Goal: Task Accomplishment & Management: Use online tool/utility

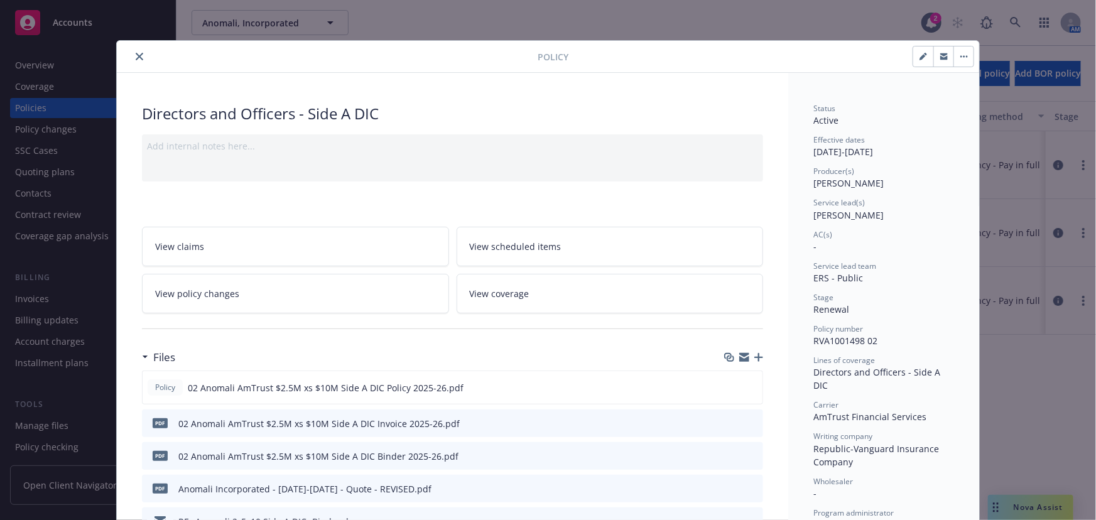
scroll to position [228, 0]
click at [136, 57] on icon "close" at bounding box center [140, 57] width 8 height 8
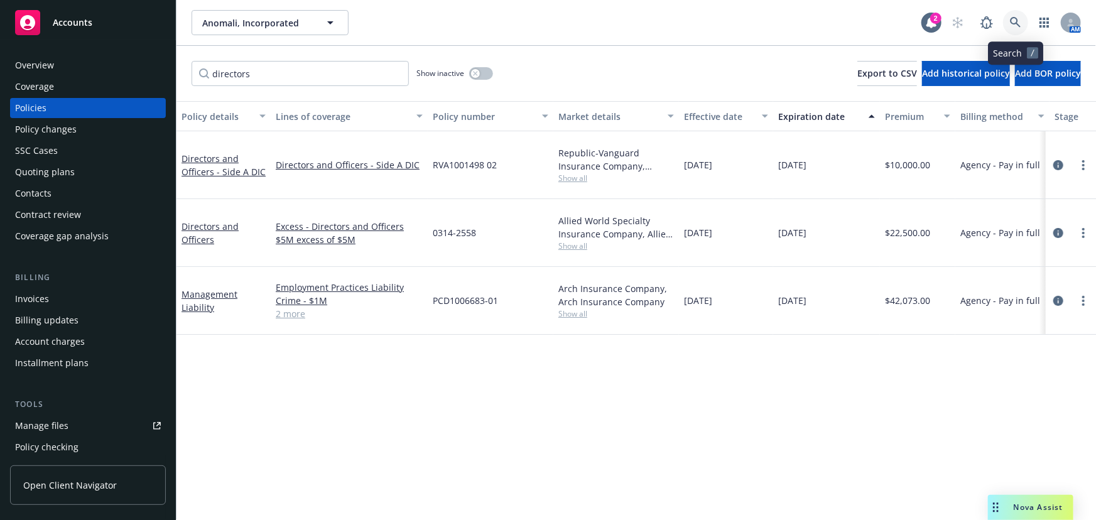
click at [1015, 23] on icon at bounding box center [1015, 22] width 11 height 11
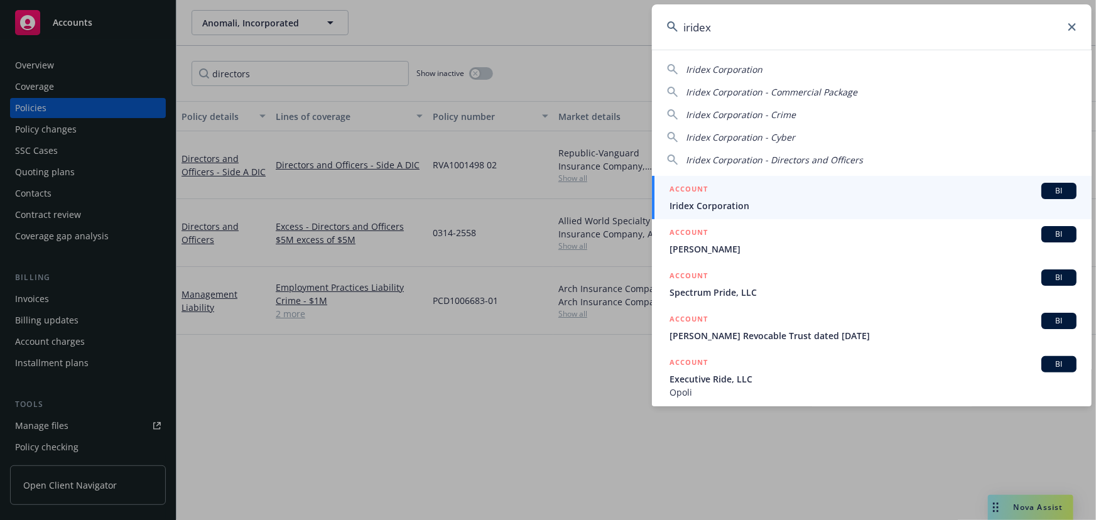
type input "iridex"
click at [863, 189] on div "ACCOUNT BI" at bounding box center [872, 191] width 407 height 16
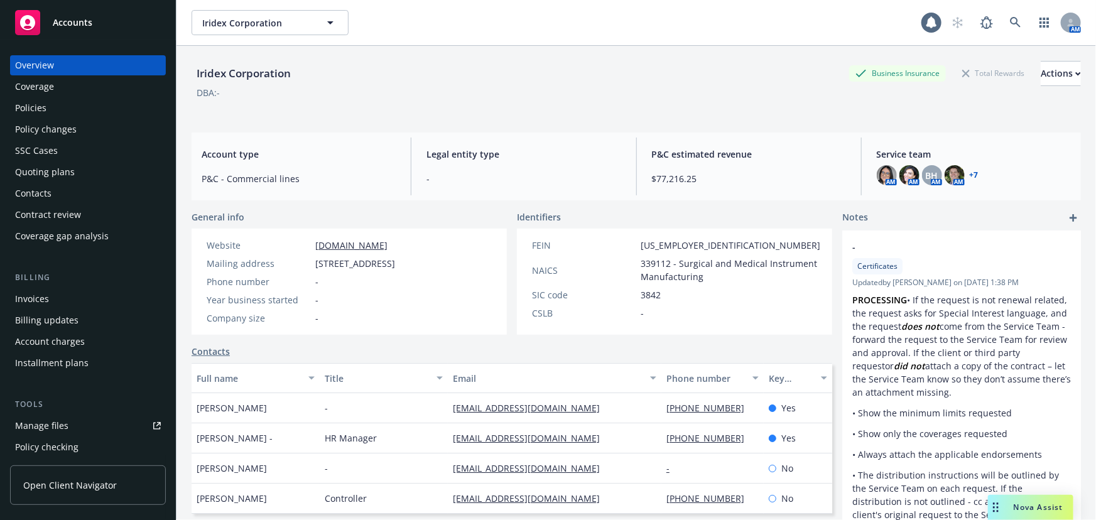
click at [82, 113] on div "Policies" at bounding box center [88, 108] width 146 height 20
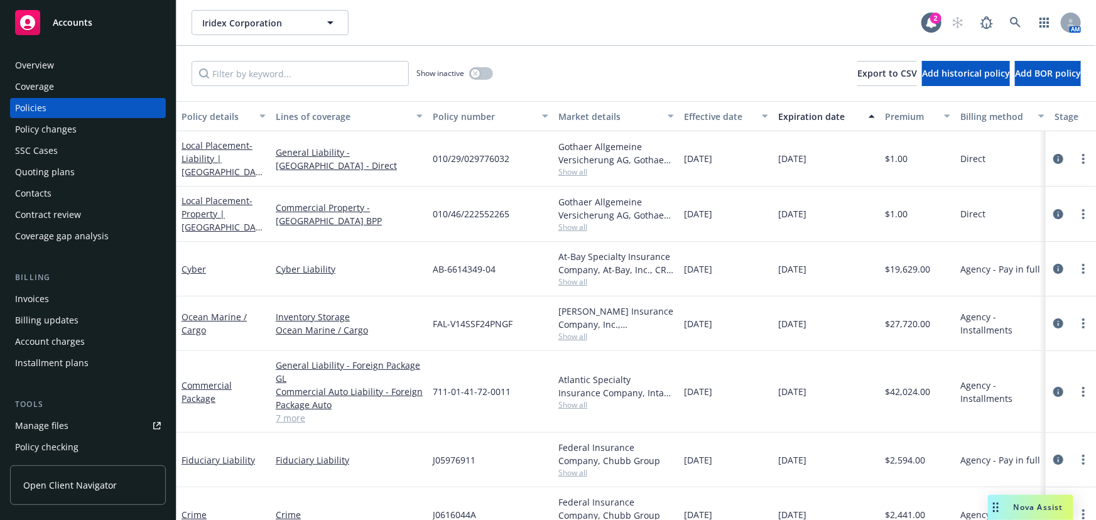
click at [87, 177] on div "Quoting plans" at bounding box center [88, 172] width 146 height 20
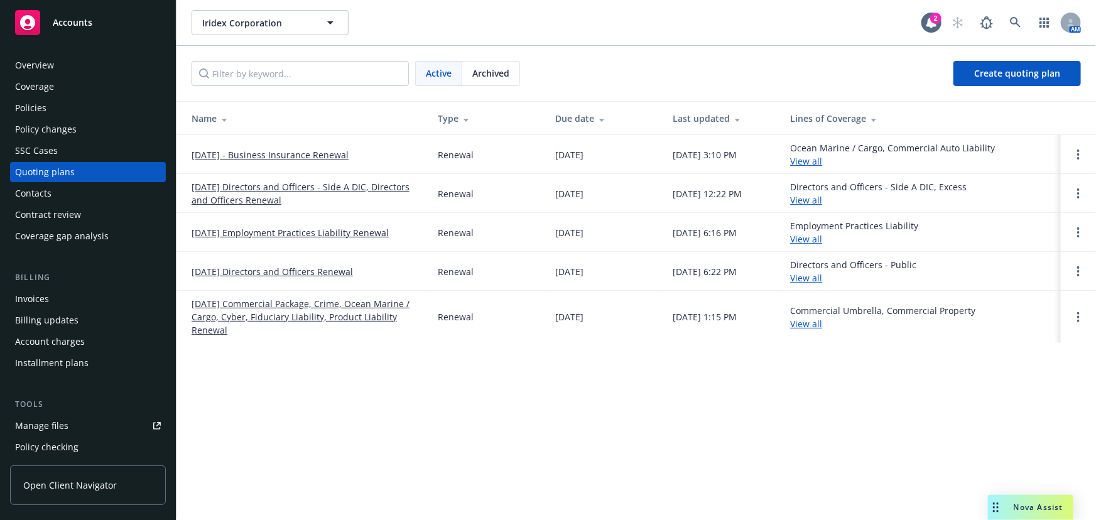
click at [323, 269] on link "11/23/25 Directors and Officers Renewal" at bounding box center [271, 271] width 161 height 13
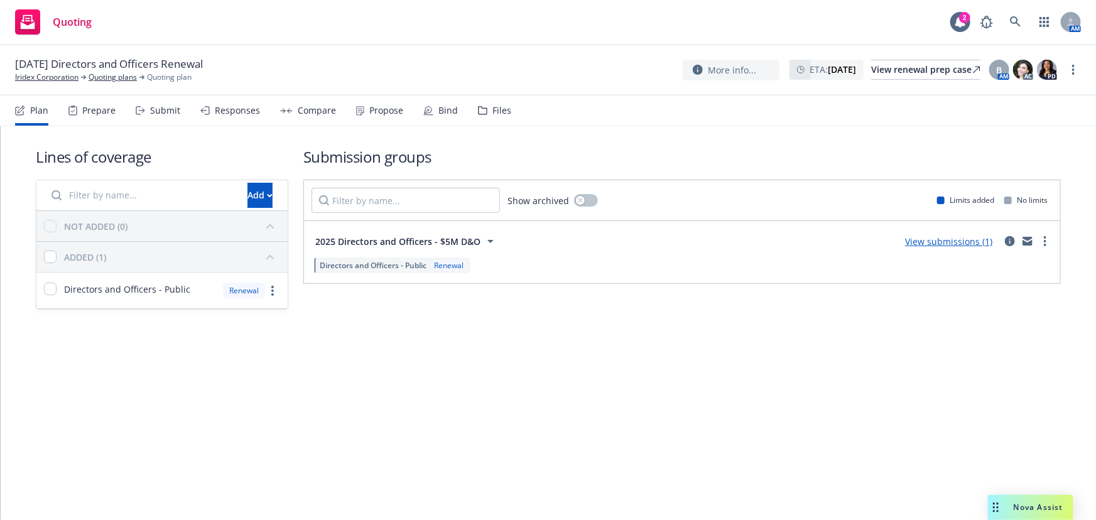
click at [170, 114] on div "Submit" at bounding box center [165, 110] width 30 height 10
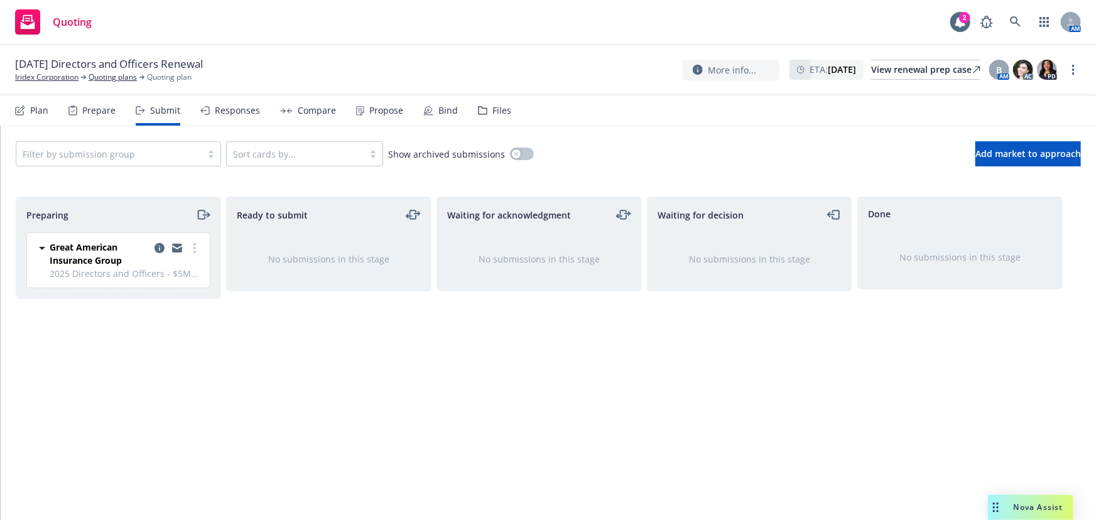
click at [218, 107] on div "Responses" at bounding box center [237, 110] width 45 height 10
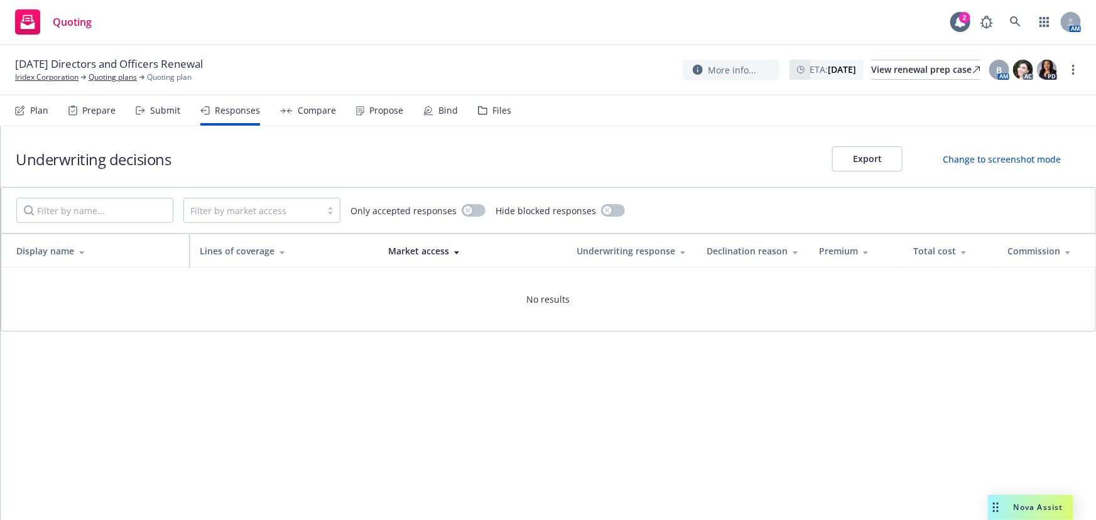
click at [176, 114] on div "Submit" at bounding box center [165, 110] width 30 height 10
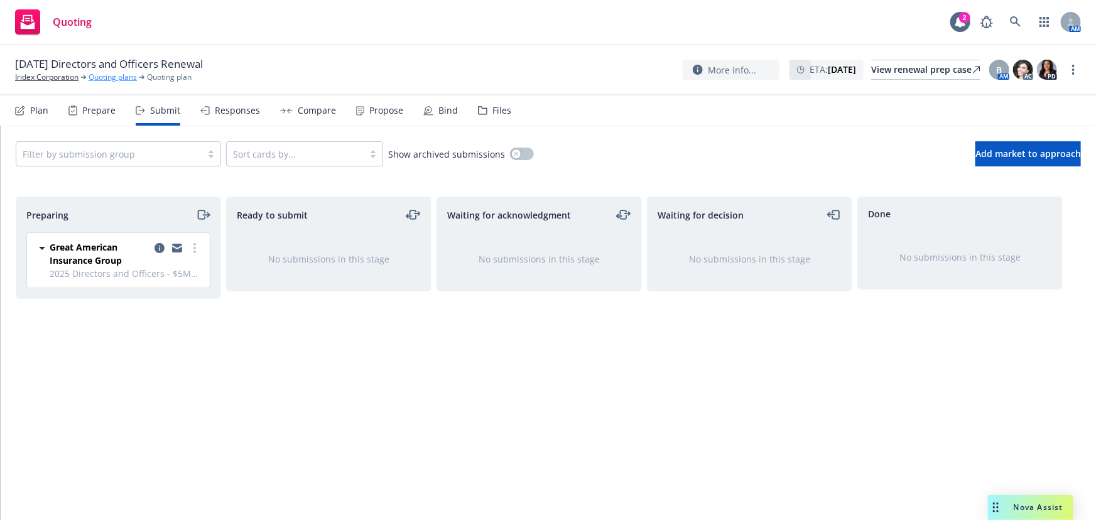
click at [113, 77] on link "Quoting plans" at bounding box center [113, 77] width 48 height 11
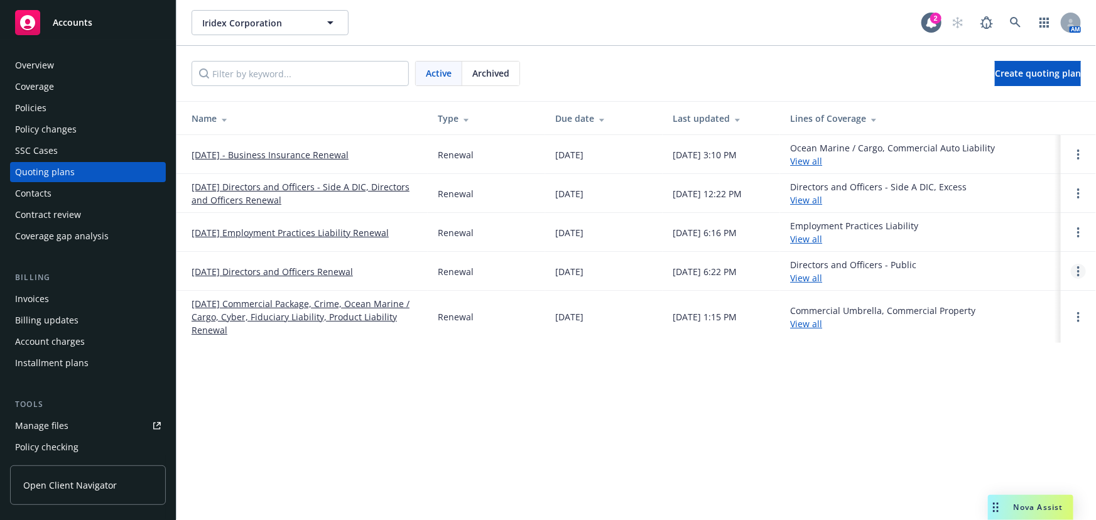
click at [1080, 272] on link "Open options" at bounding box center [1077, 271] width 15 height 15
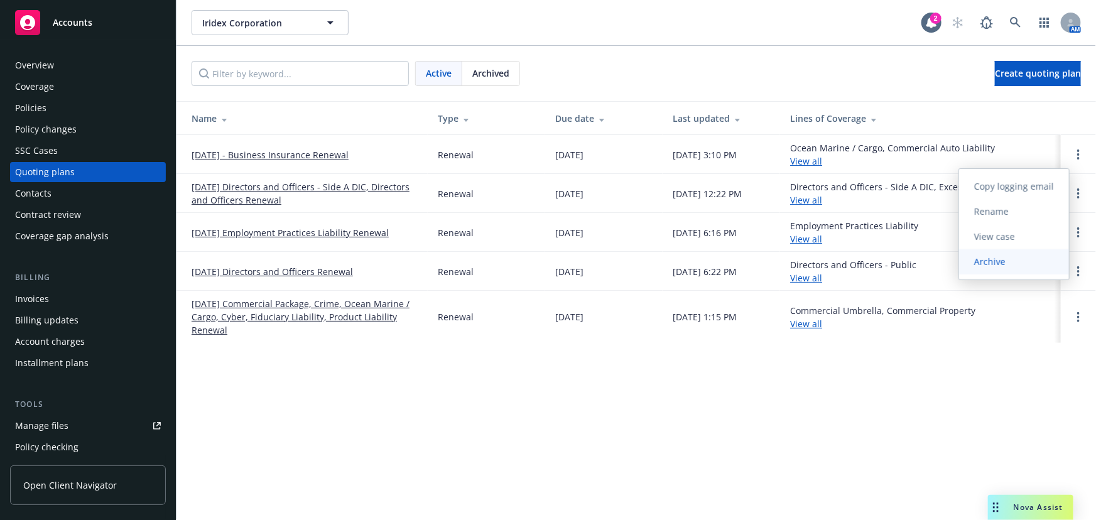
click at [1022, 264] on link "Archive" at bounding box center [1014, 261] width 110 height 25
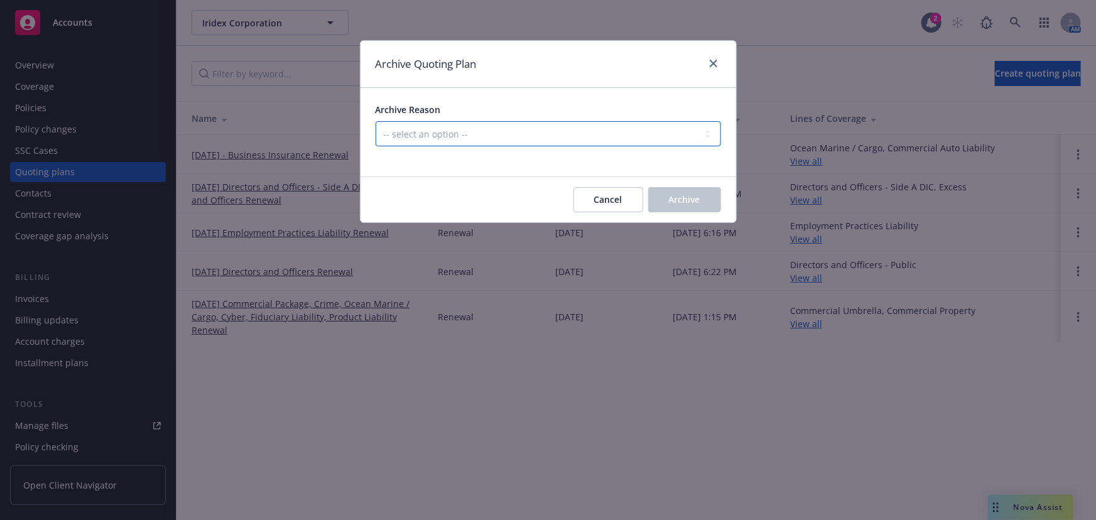
click at [517, 122] on select "-- select an option -- All policies in this renewal plan are auto-renewed Creat…" at bounding box center [547, 133] width 345 height 25
click at [375, 121] on select "-- select an option -- All policies in this renewal plan are auto-renewed Creat…" at bounding box center [547, 133] width 345 height 25
click at [527, 132] on select "-- select an option -- All policies in this renewal plan are auto-renewed Creat…" at bounding box center [547, 133] width 345 height 25
select select "ARCHIVED_DUPLICATE"
click at [375, 121] on select "-- select an option -- All policies in this renewal plan are auto-renewed Creat…" at bounding box center [547, 133] width 345 height 25
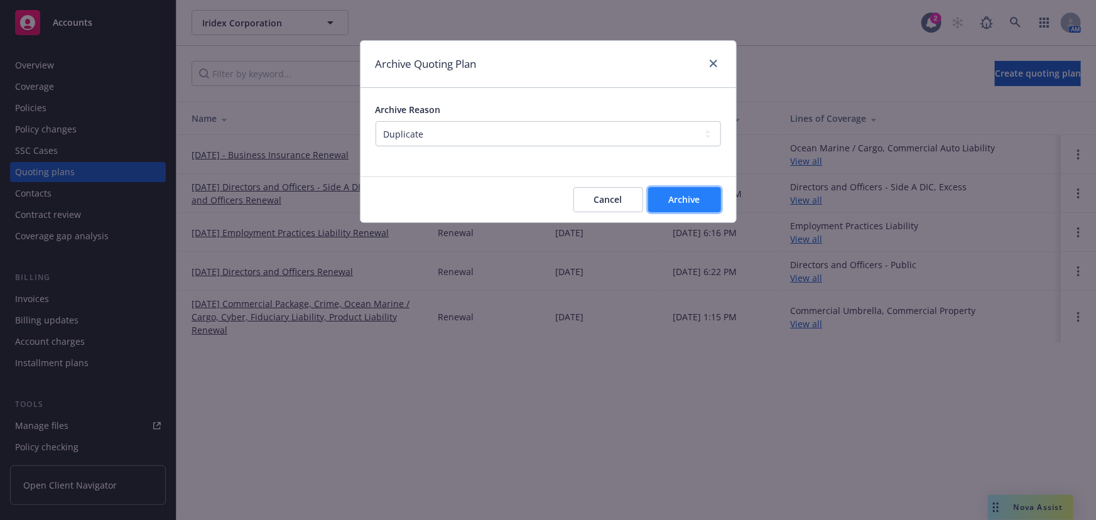
click at [699, 197] on span "Archive" at bounding box center [684, 199] width 31 height 12
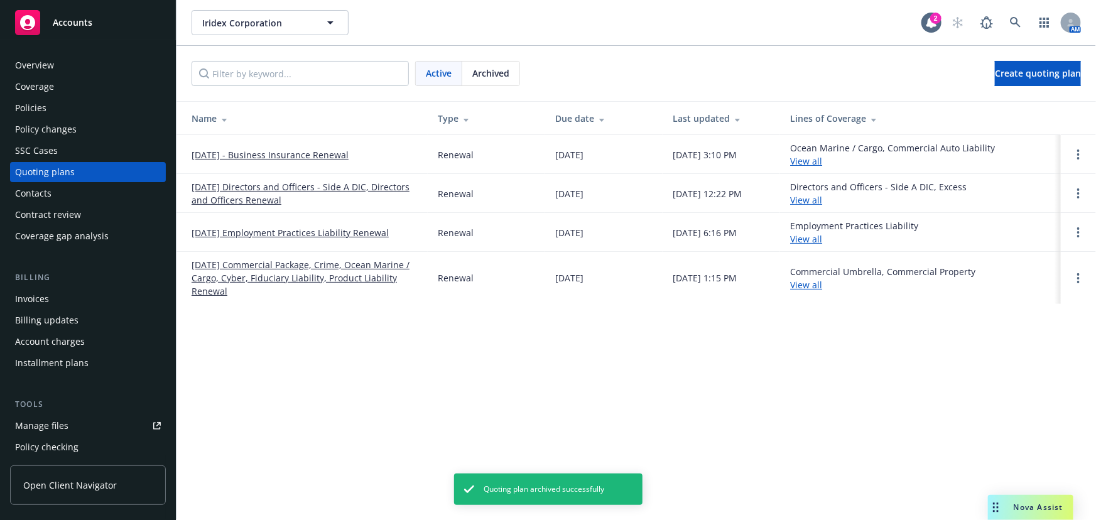
click at [274, 189] on link "[DATE] Directors and Officers - Side A DIC, Directors and Officers Renewal" at bounding box center [304, 193] width 226 height 26
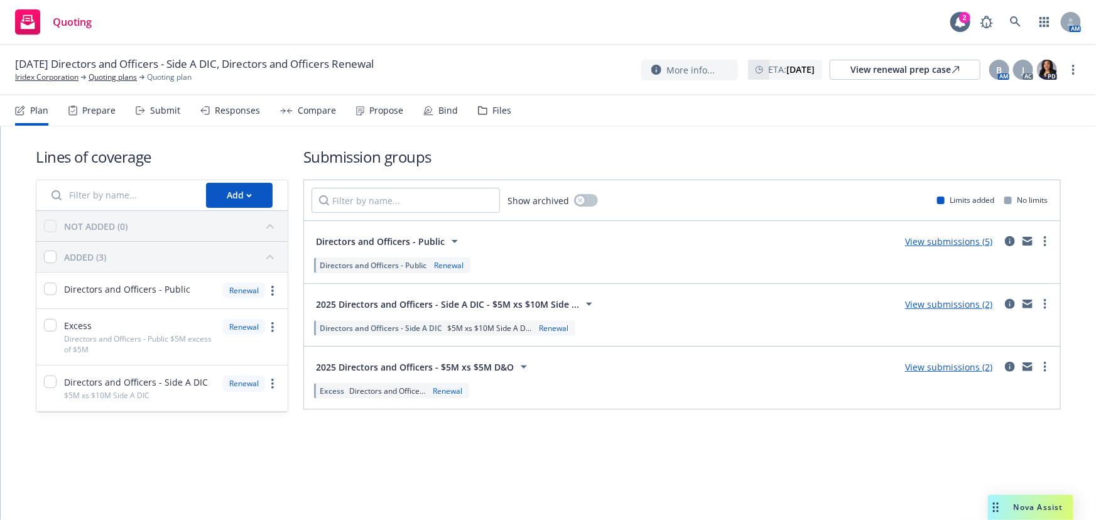
click at [160, 110] on div "Submit" at bounding box center [165, 110] width 30 height 10
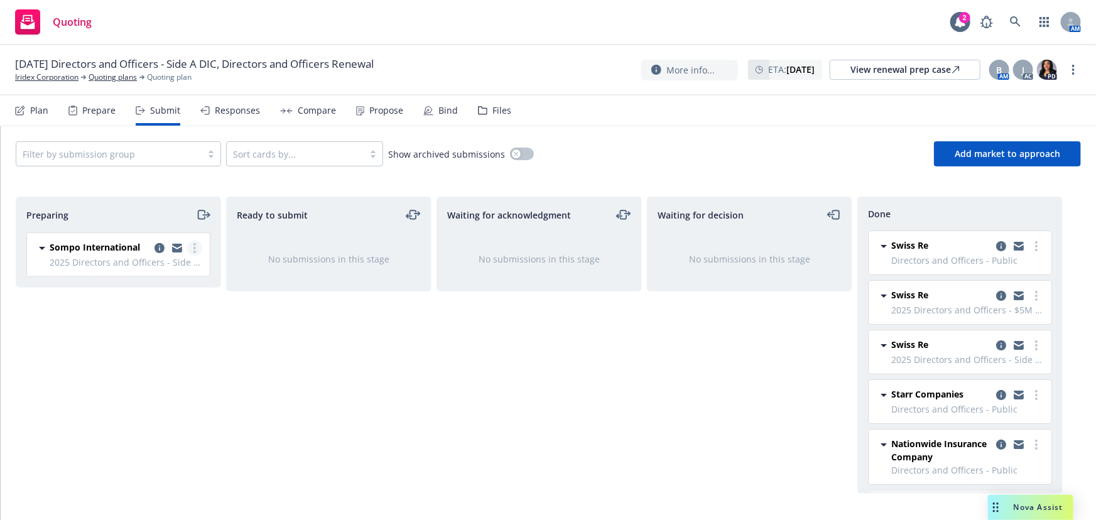
click at [195, 247] on circle "more" at bounding box center [194, 248] width 3 height 3
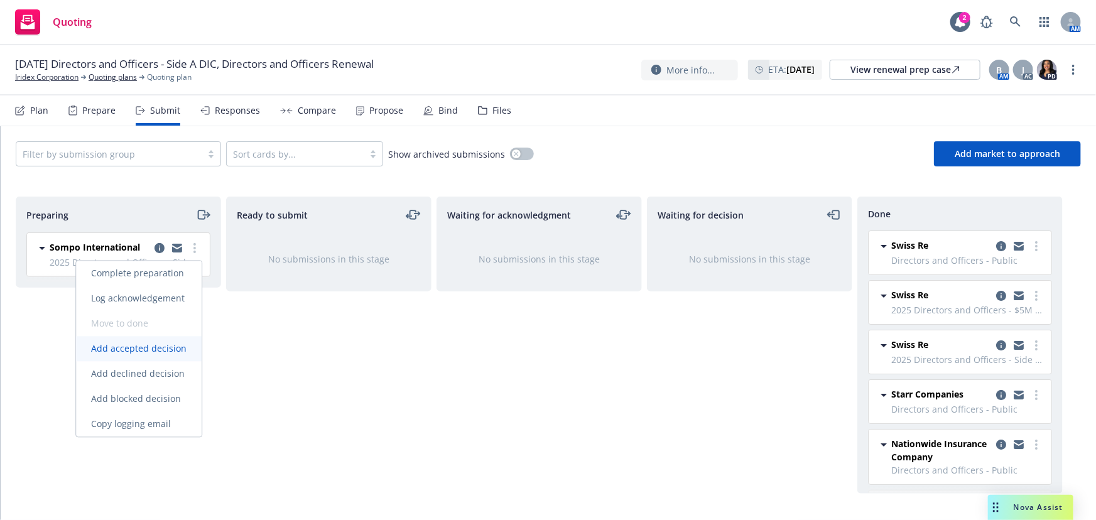
click at [141, 345] on span "Add accepted decision" at bounding box center [139, 349] width 126 height 12
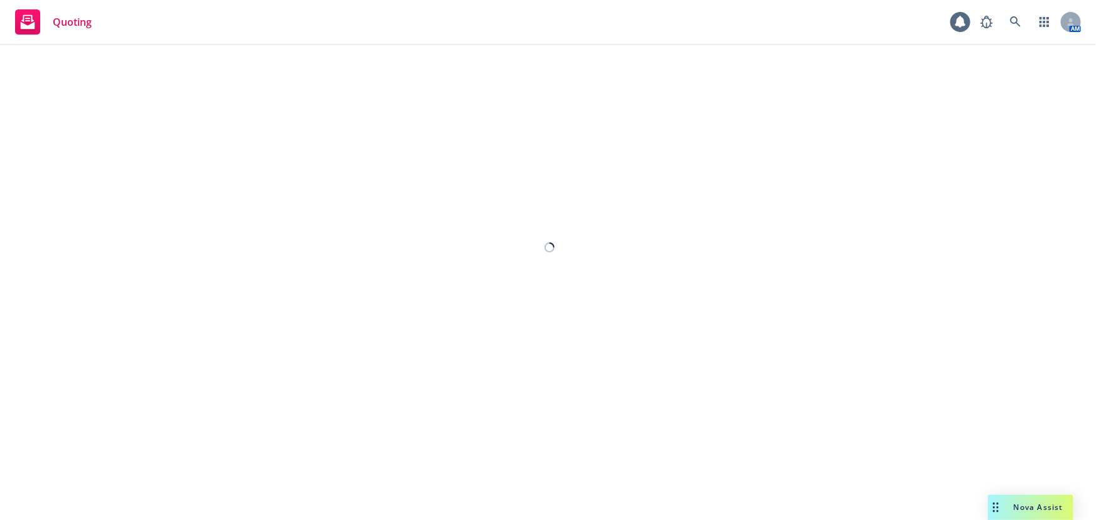
select select "12"
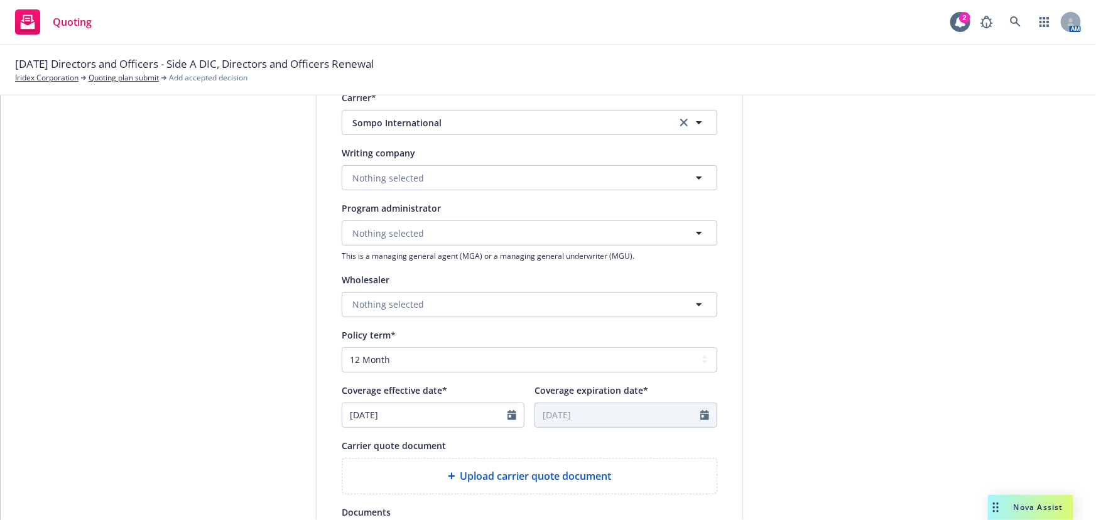
scroll to position [285, 0]
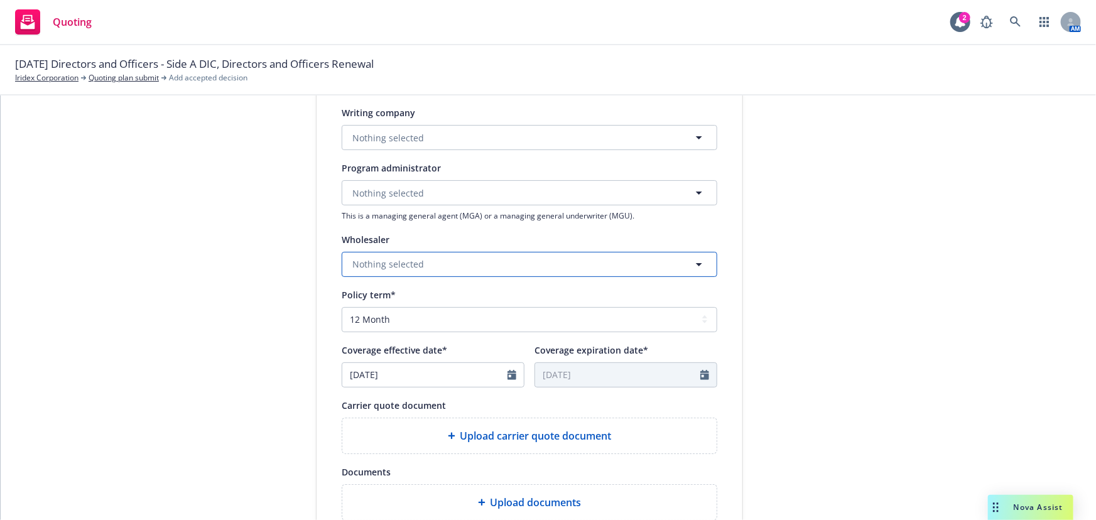
click at [414, 267] on span "Nothing selected" at bounding box center [388, 263] width 72 height 13
type input "enduran"
click at [411, 132] on span "Nothing selected" at bounding box center [388, 137] width 72 height 13
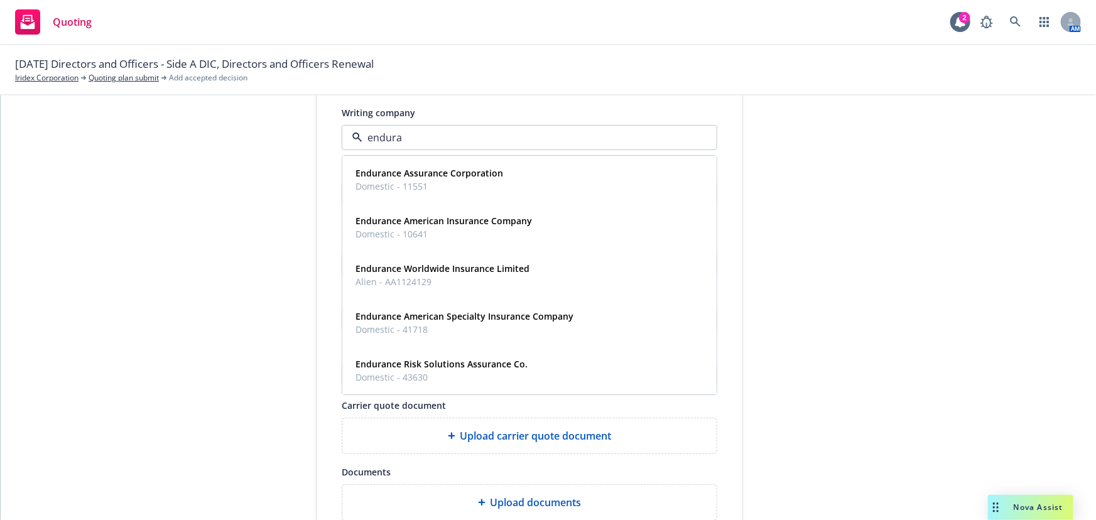
type input "enduran"
click at [466, 179] on span "Endurance Assurance Corporation" at bounding box center [429, 173] width 148 height 13
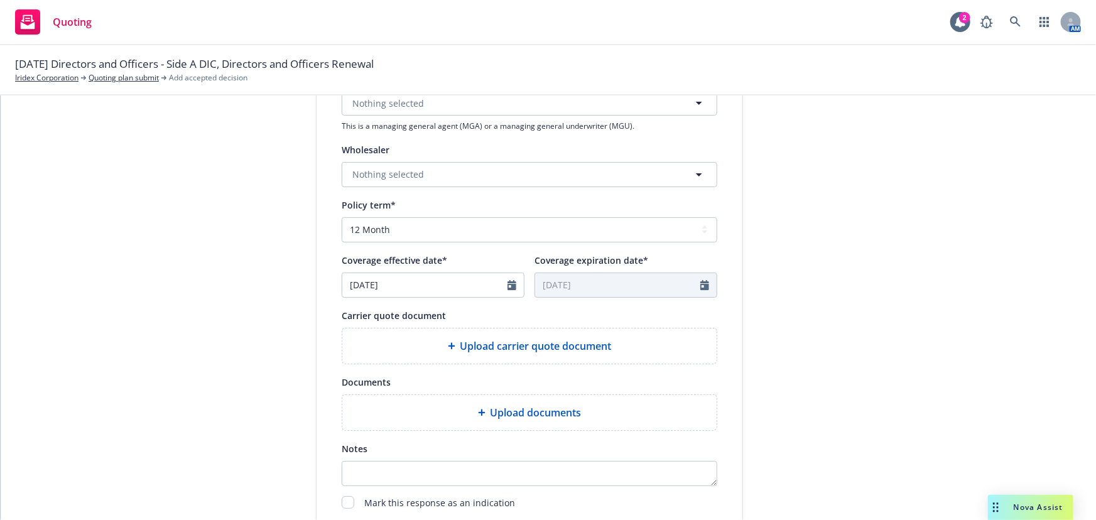
scroll to position [466, 0]
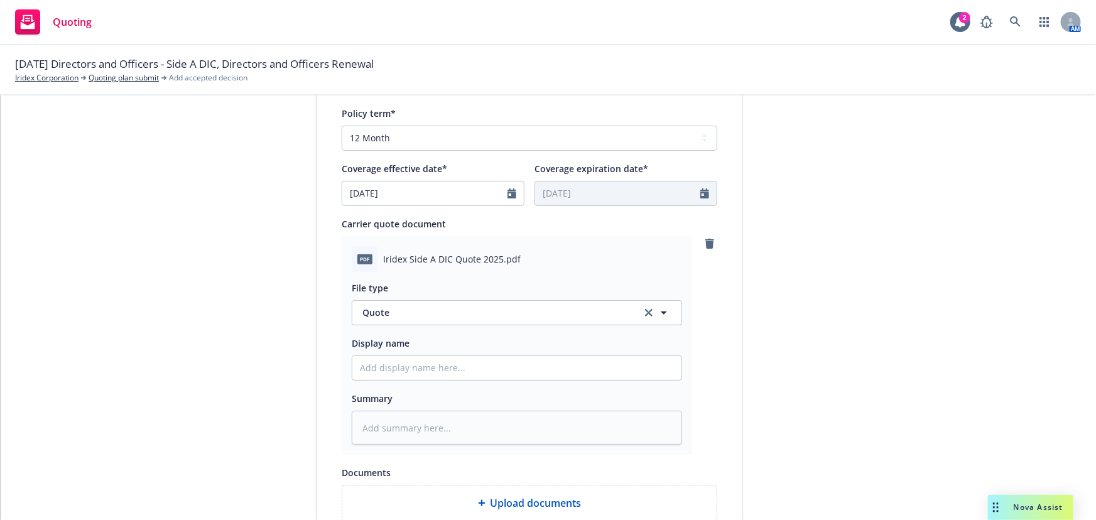
click at [421, 352] on div "Display name" at bounding box center [517, 357] width 330 height 45
click at [414, 375] on input "Display name" at bounding box center [516, 368] width 329 height 24
type textarea "x"
type input "0"
type textarea "x"
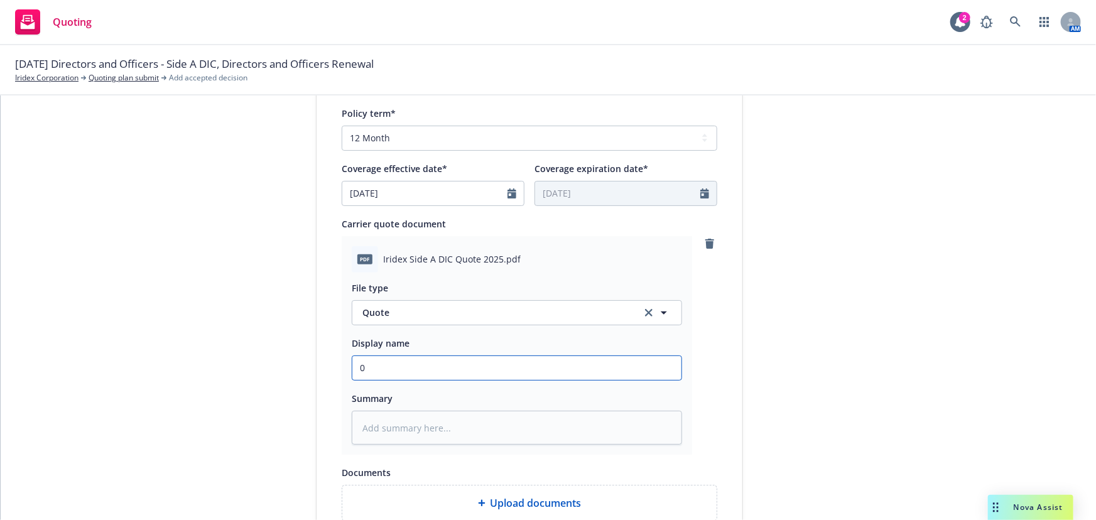
type input "02"
type textarea "x"
type input "02"
type textarea "x"
type input "02 D"
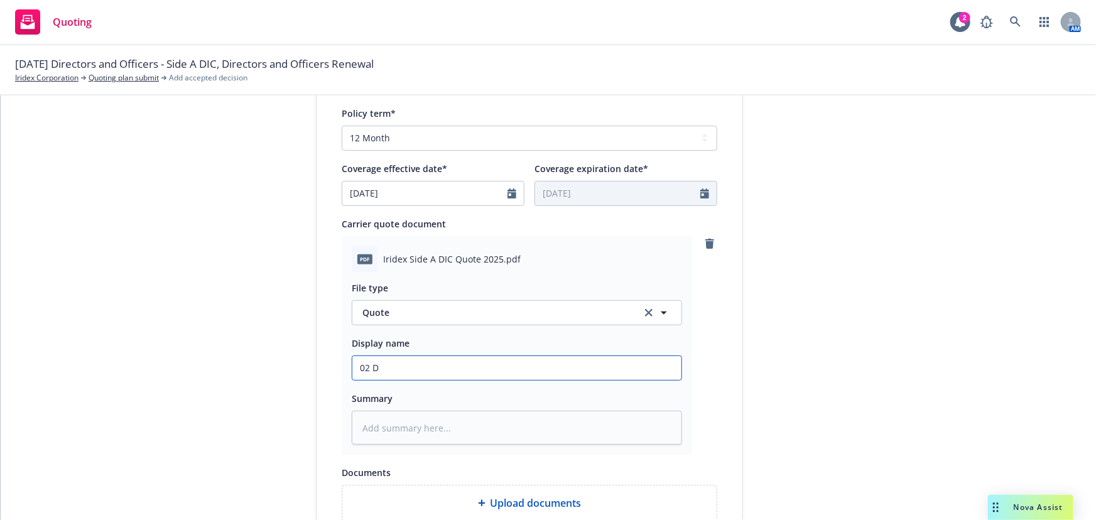
type textarea "x"
type input "02 D&"
type textarea "x"
type input "02 D&O"
type textarea "x"
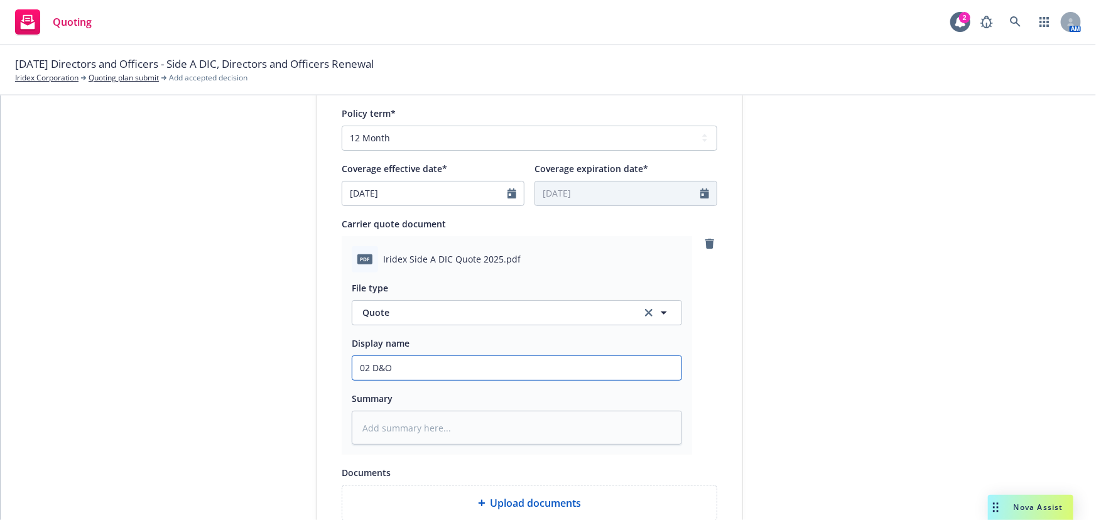
type input "02 D&O"
type textarea "x"
type input "02 D&O $"
type textarea "x"
type input "02 D&O $5"
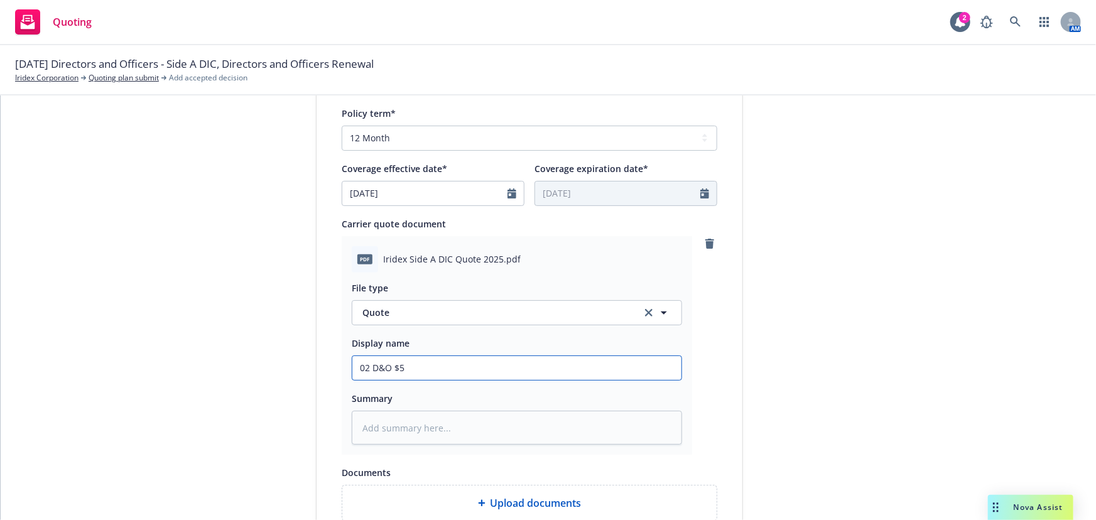
type textarea "x"
type input "02 D&O $5M"
type textarea "x"
type input "02 D&O $5"
type textarea "x"
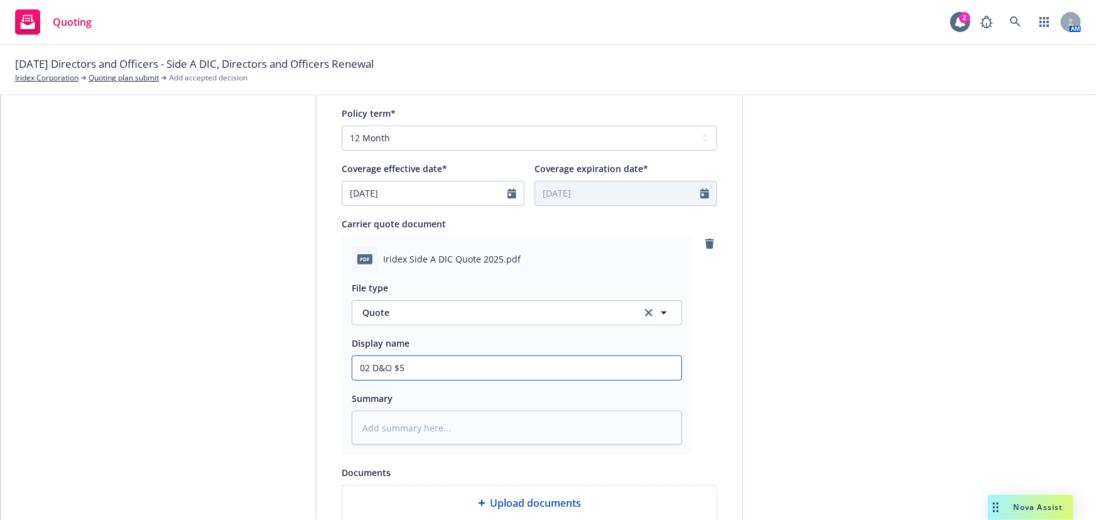
type input "02 D&O $"
type textarea "x"
type input "02 D&O"
type textarea "x"
type input "02 D&O S"
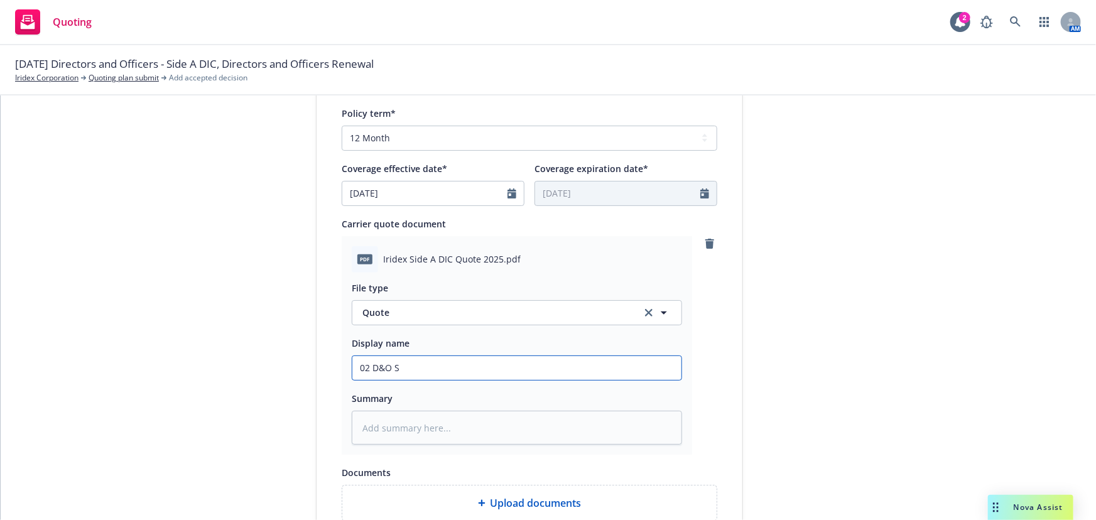
type textarea "x"
type input "02 D&O So"
type textarea "x"
type input "02 D&O Som"
type textarea "x"
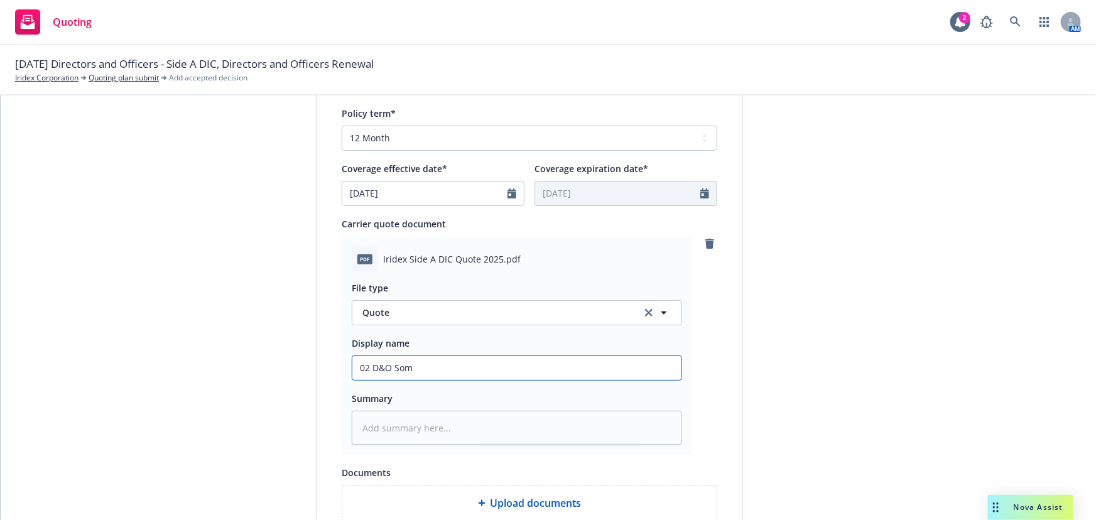
type input "02 D&O Somp"
type textarea "x"
type input "02 D&O Sompo"
type textarea "x"
type input "02 D&O Sompo"
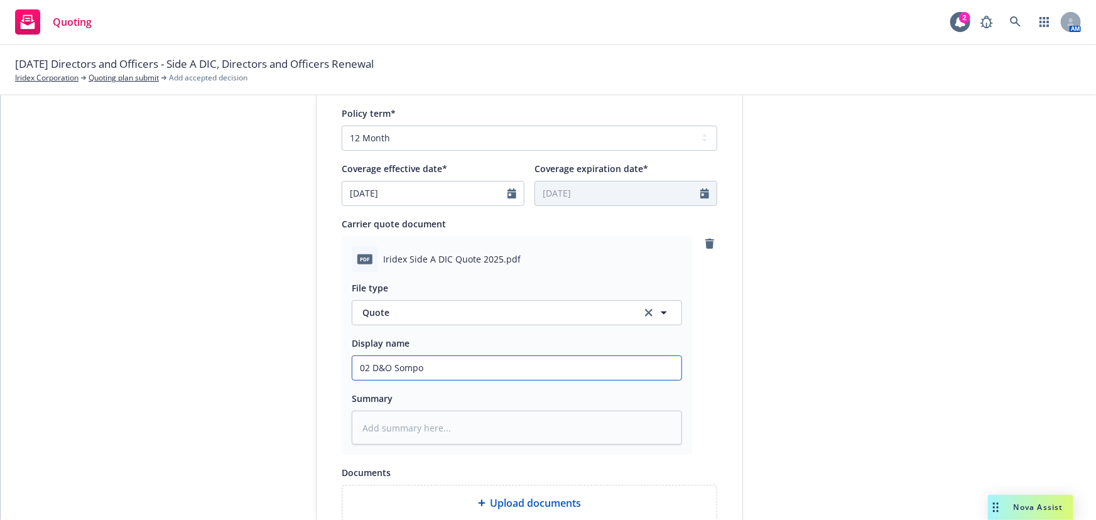
type textarea "x"
type input "02 D&O Sompo $"
type textarea "x"
type input "02 D&O Sompo $5"
type textarea "x"
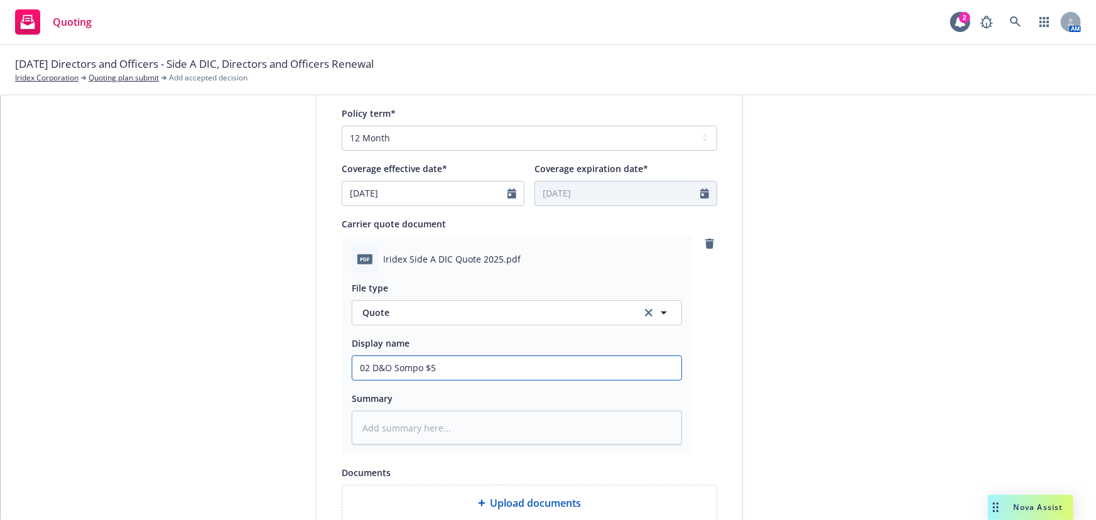
type input "02 D&O Sompo $5M"
type textarea "x"
type input "02 D&O Sompo $5M"
type textarea "x"
type input "02 D&O Sompo $5M x"
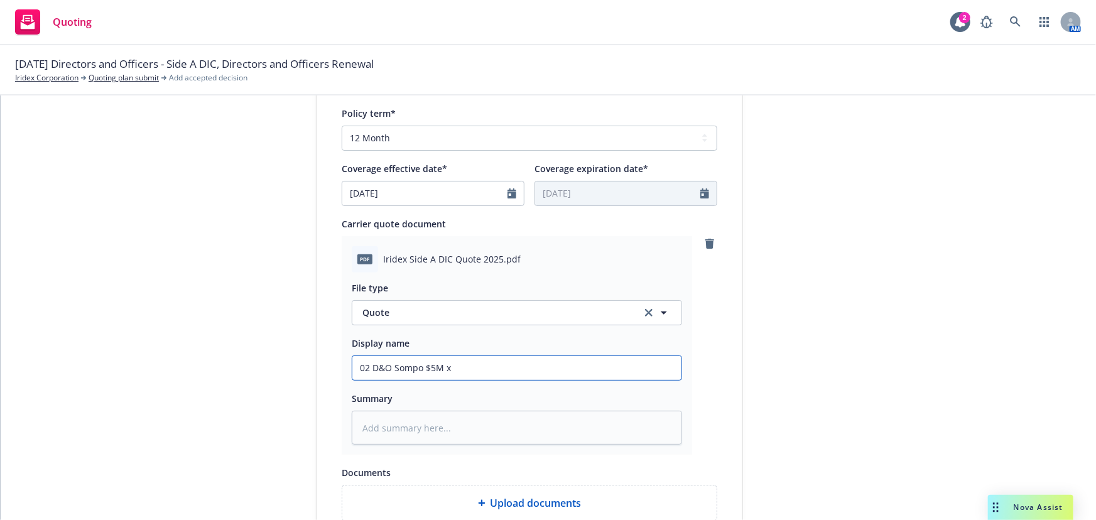
type textarea "x"
type input "02 D&O Sompo $5M xs"
type textarea "x"
type input "02 D&O Sompo $5M xs"
type textarea "x"
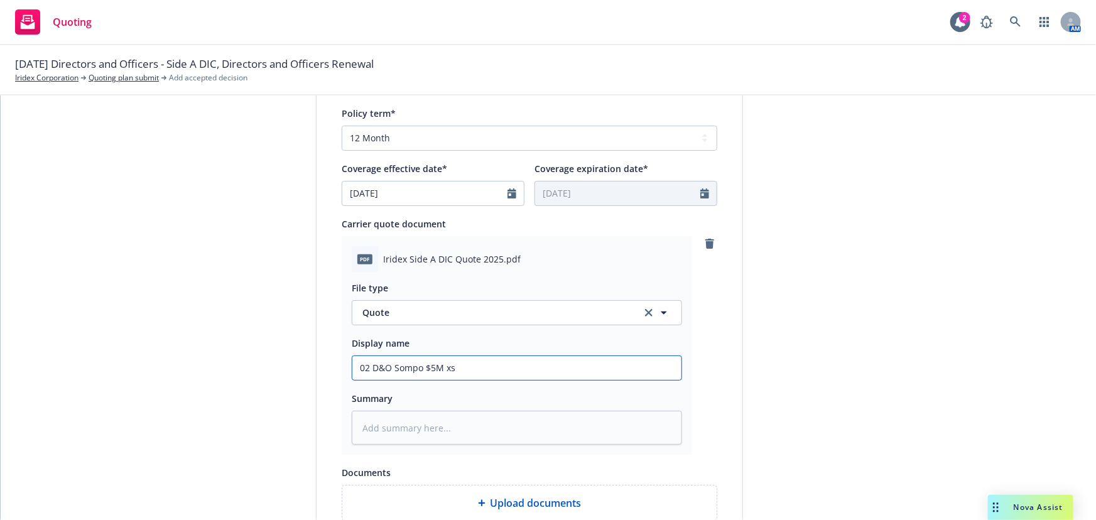
type input "02 D&O Sompo $5M xs $"
type textarea "x"
type input "02 D&O Sompo $5M xs $1"
type textarea "x"
type input "02 D&O Sompo $5M xs $10"
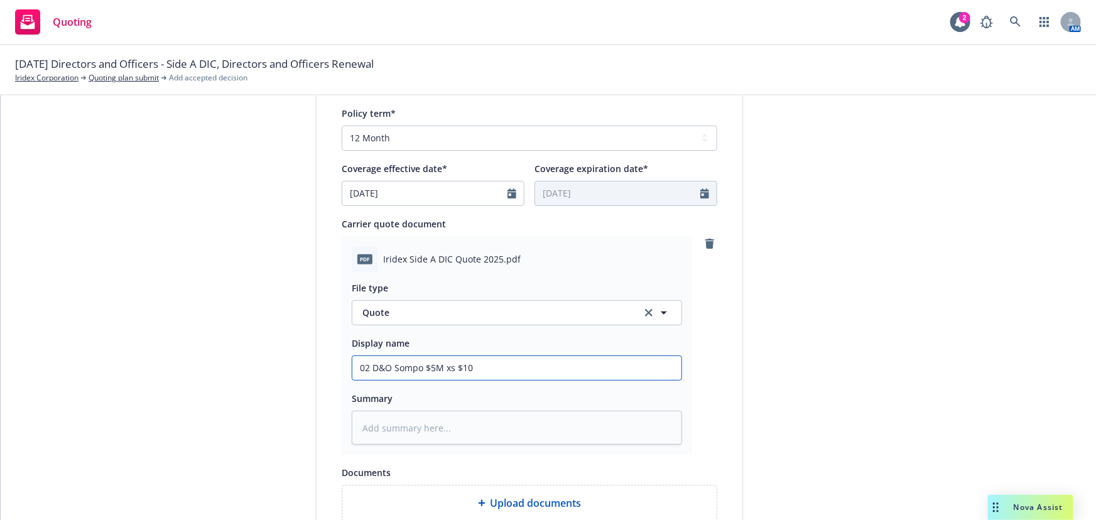
type textarea "x"
type input "02 D&O Sompo $5M xs $10M"
type textarea "x"
type input "02 D&O Sompo $5M xs $10MS"
type textarea "x"
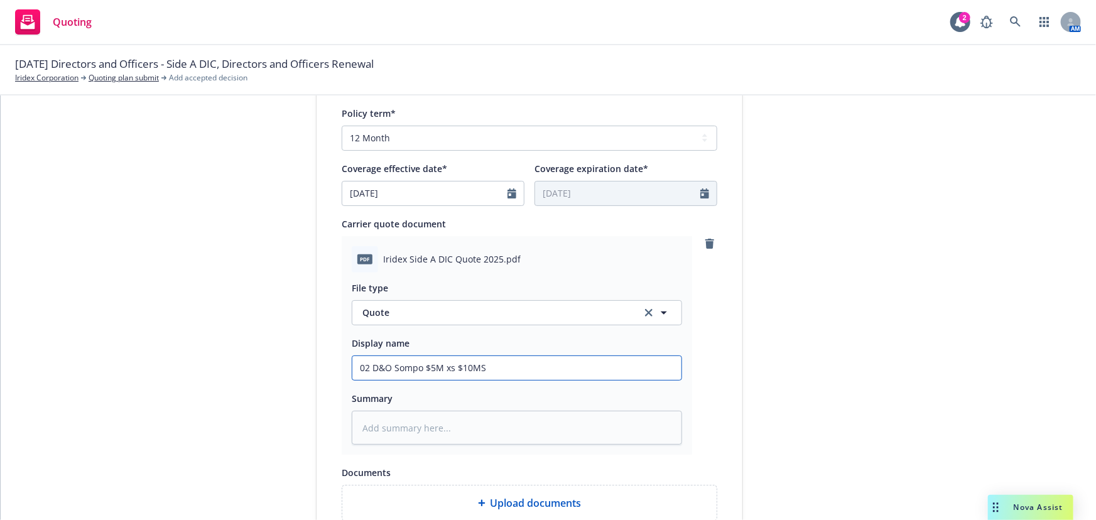
type input "02 D&O Sompo $5M xs $10MSi"
type textarea "x"
type input "02 D&O Sompo $5M xs $10MSid"
type textarea "x"
type input "02 D&O Sompo $5M xs $10MSide"
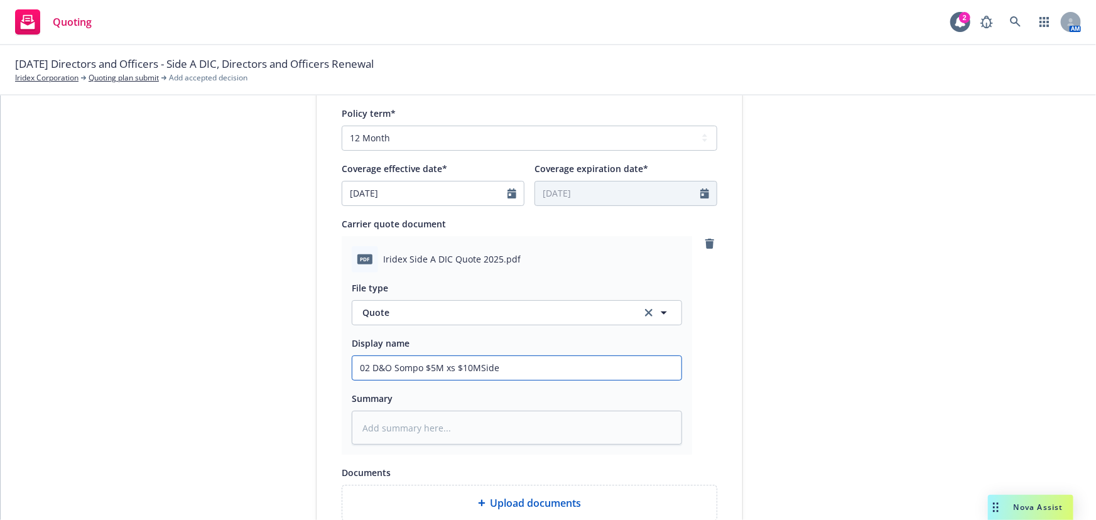
type textarea "x"
type input "02 D&O Sompo $5M xs $10MSide"
type textarea "x"
type input "02 D&O Sompo $5M xs $10MSide"
type textarea "x"
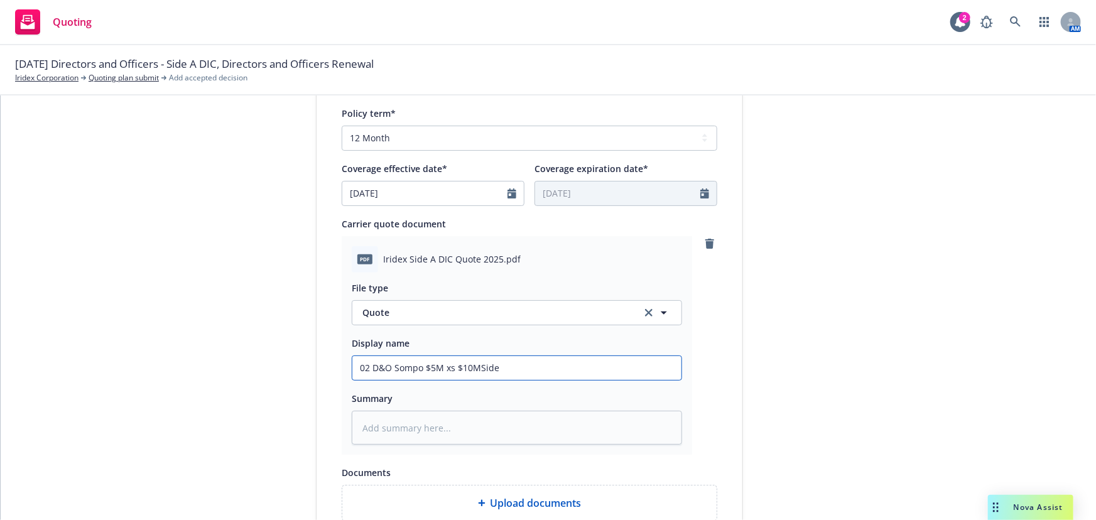
type input "02 D&O Sompo $5M xs $10MSid"
type textarea "x"
type input "02 D&O Sompo $5M xs $10MSi"
type textarea "x"
type input "02 D&O Sompo $5M xs $10MS"
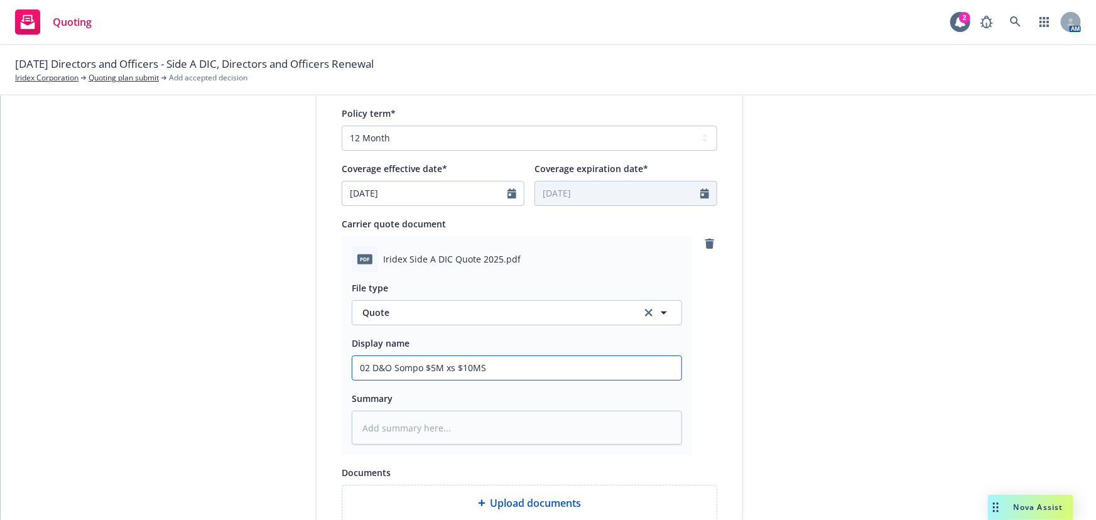
type textarea "x"
type input "02 D&O Sompo $5M xs $10MS"
type textarea "x"
type input "02 D&O Sompo $5M xs $10MS"
type textarea "x"
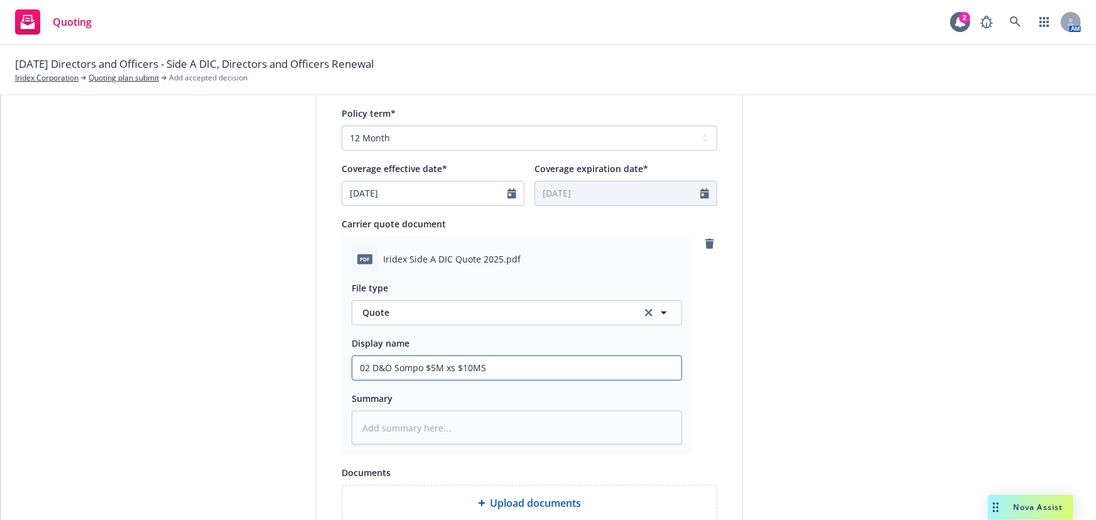
type input "02 D&O Sompo $5M xs $10M"
type textarea "x"
type input "02 D&O Sompo $5M xs $10M"
type textarea "x"
type input "02 D&O Sompo $5M xs $10M S"
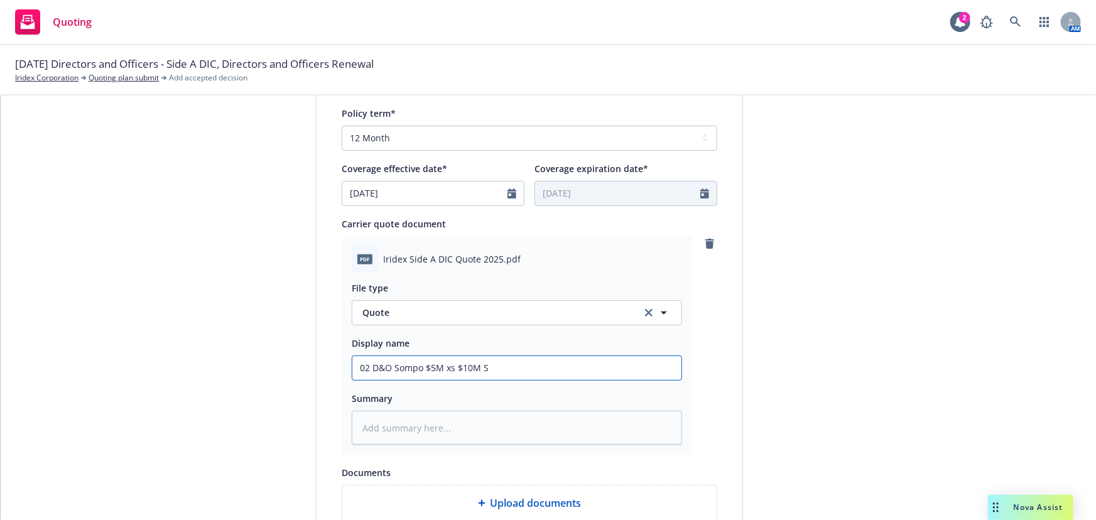
type textarea "x"
type input "02 D&O Sompo $5M xs $10M Si"
type textarea "x"
type input "02 D&O Sompo $5M xs $10M [PERSON_NAME]"
type textarea "x"
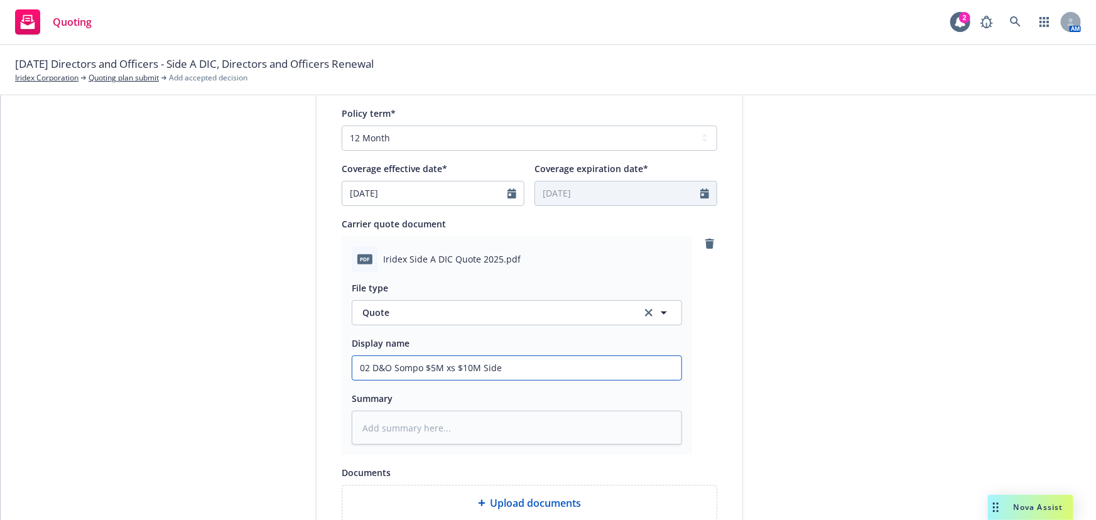
type input "02 D&O Sompo $5M xs $10M Side"
type textarea "x"
type input "02 D&O Sompo $5M xs $10M Side A"
type textarea "x"
type input "02 D&O Sompo $5M xs $10M Side A"
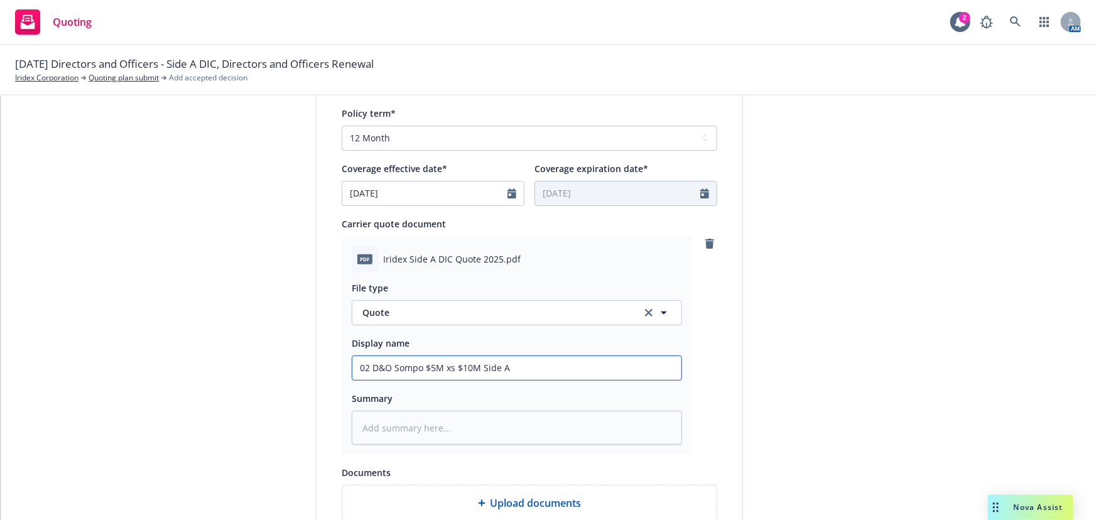
type textarea "x"
type input "02 D&O Sompo $5M xs $10M Side A D"
type textarea "x"
type input "02 D&O Sompo $5M xs $10M Side A DI"
type textarea "x"
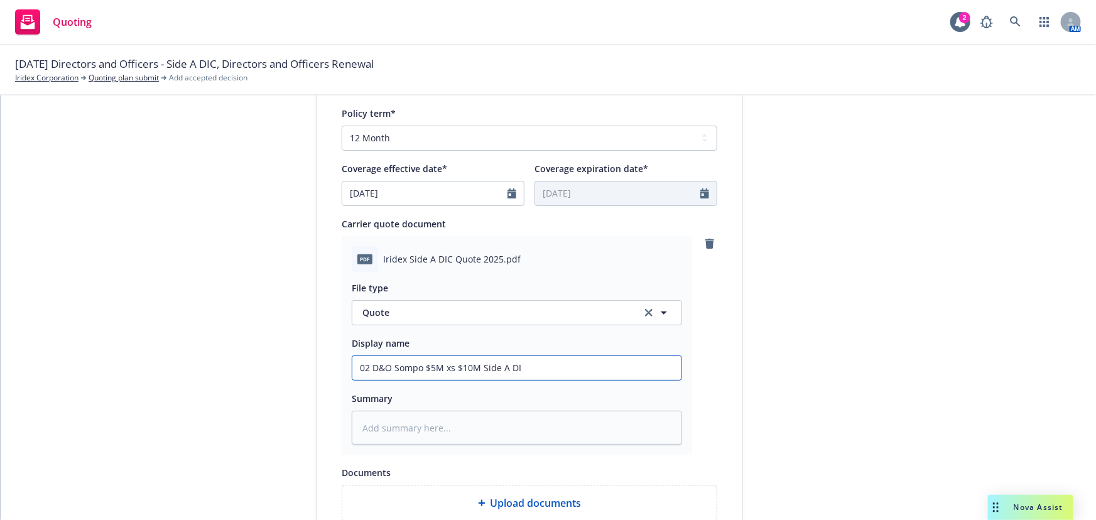
type input "02 D&O Sompo $5M xs $10M Side A DIC"
type textarea "x"
type input "02 D&O Sompo $5M xs $10M Side A DIC"
type textarea "x"
type input "02 D&O Sompo $5M xs $10M Side A DIC Q"
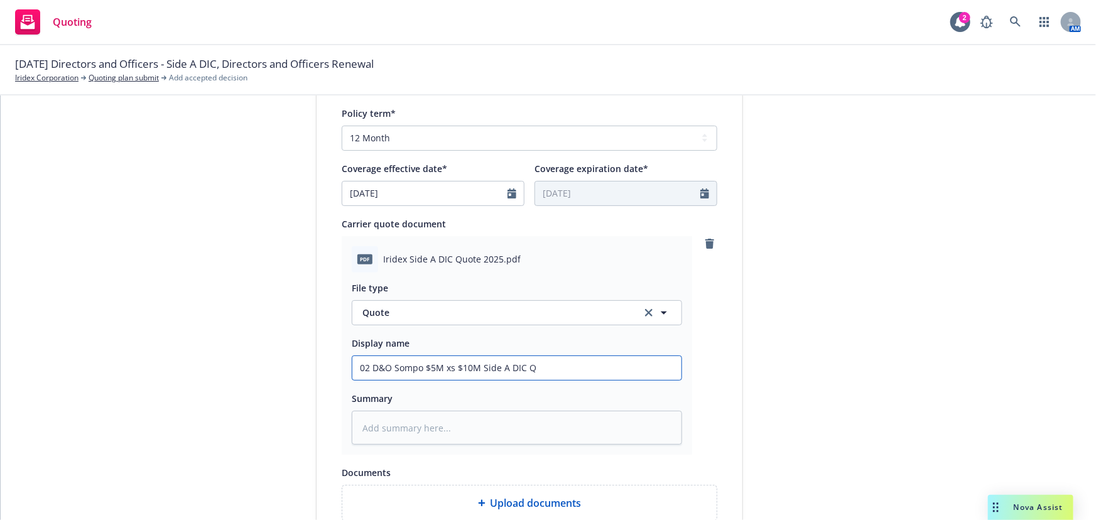
type textarea "x"
type input "02 D&O Sompo $5M xs $10M Side A DIC Qu"
type textarea "x"
type input "02 D&O Sompo $5M xs $10M Side A DIC Quo"
type textarea "x"
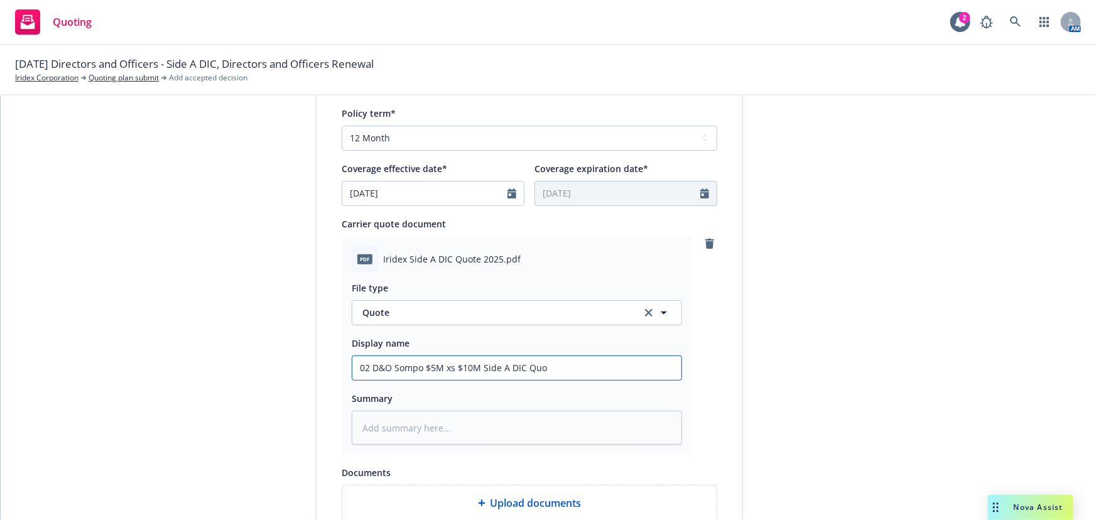
type input "02 D&O Sompo $5M xs $10M Side A DIC Quot"
type textarea "x"
drag, startPoint x: 613, startPoint y: 371, endPoint x: 283, endPoint y: 375, distance: 330.3
click at [283, 375] on div "1 Quote initiation 2 Coverage selection 3 Billing info Quote initiation Display…" at bounding box center [548, 166] width 1065 height 1024
type input "02 D&O Sompo $5M xs $10M Side A DIC Quote"
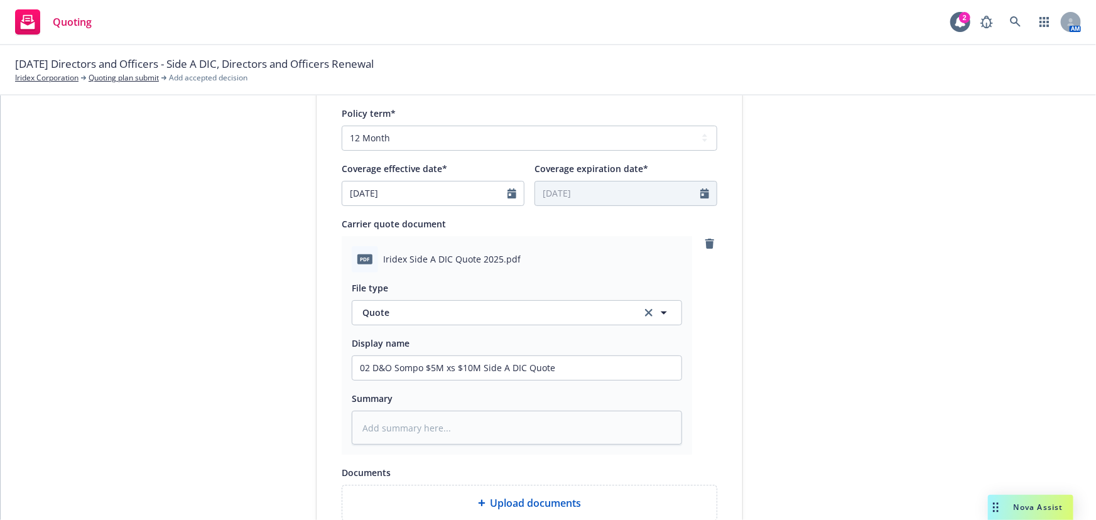
click at [778, 339] on div "submission Carrier Sompo International Last updated [DATE] 6:22 PM" at bounding box center [856, 166] width 176 height 1024
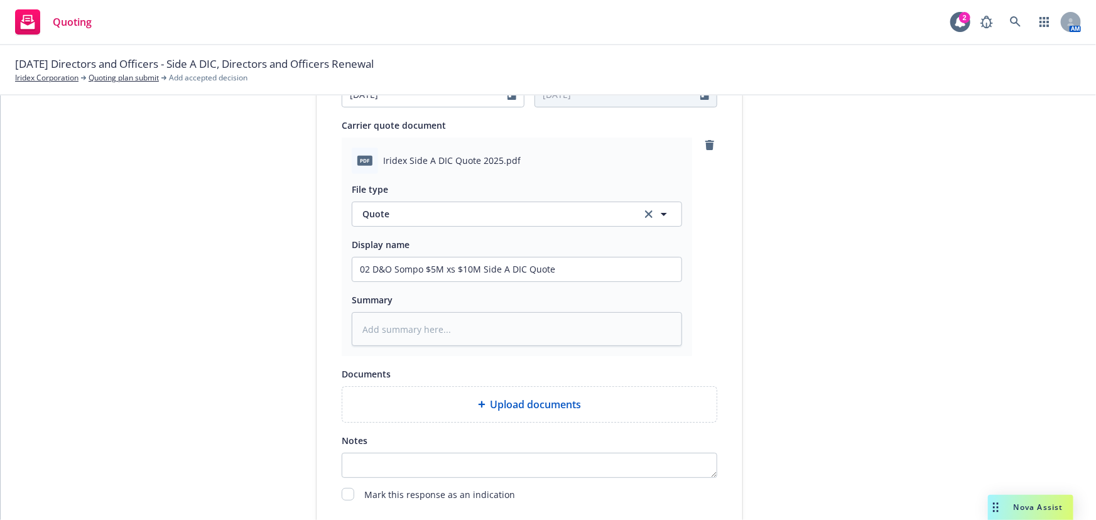
scroll to position [649, 0]
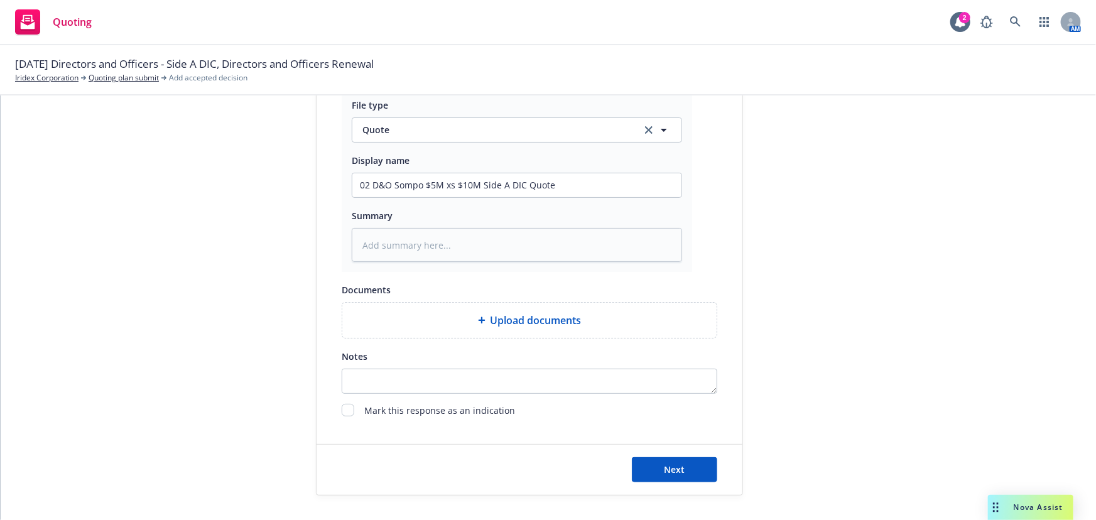
click at [679, 483] on div "Next" at bounding box center [529, 470] width 426 height 50
click at [677, 473] on span "Next" at bounding box center [674, 469] width 21 height 12
type textarea "x"
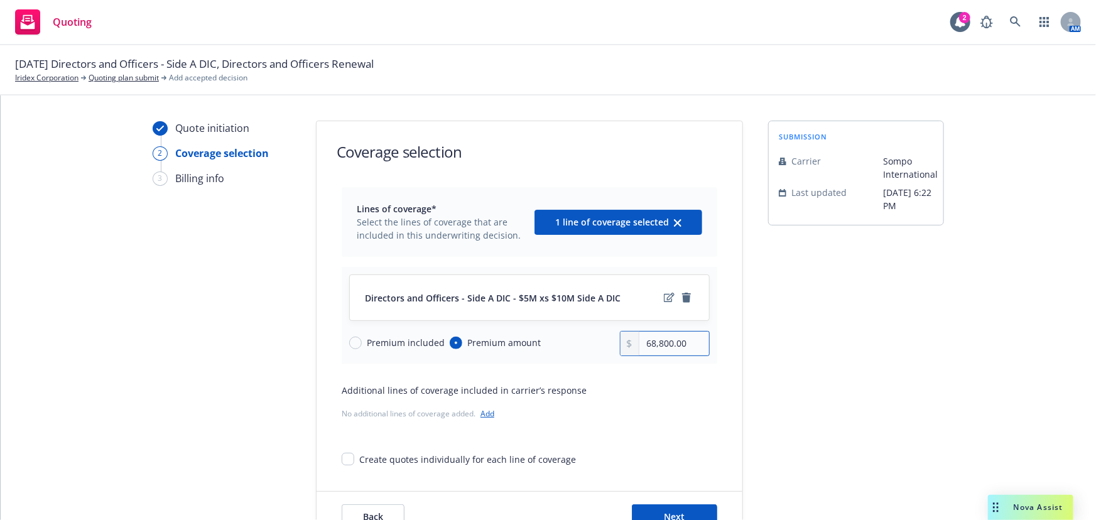
drag, startPoint x: 691, startPoint y: 346, endPoint x: 489, endPoint y: 333, distance: 202.0
click at [489, 333] on div "Premium included Premium amount 68,800.00" at bounding box center [529, 343] width 360 height 25
type input "54,346.00"
click at [664, 296] on icon "edit" at bounding box center [669, 298] width 11 height 10
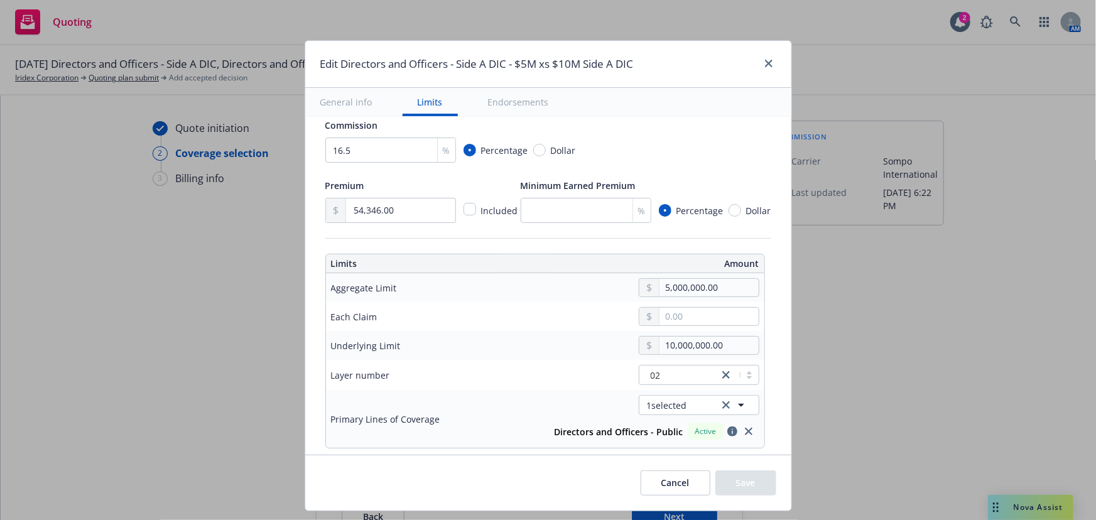
scroll to position [456, 0]
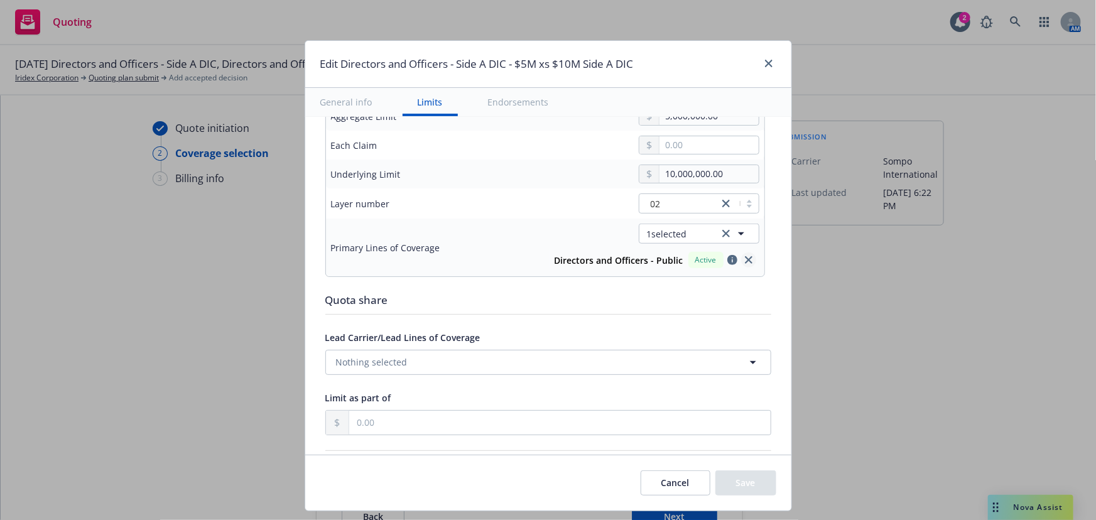
click at [746, 260] on link "close" at bounding box center [748, 259] width 15 height 15
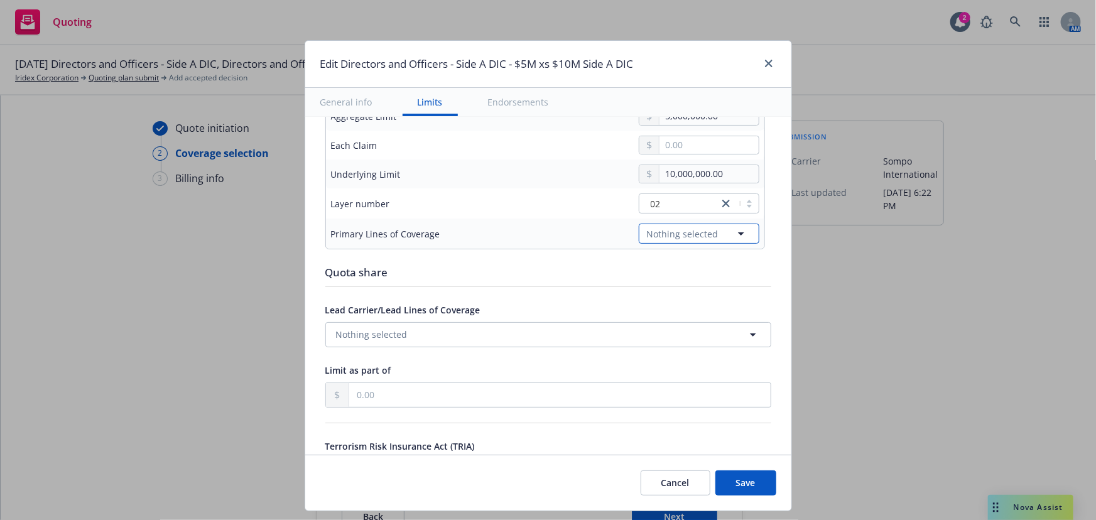
click at [722, 226] on button "Nothing selected" at bounding box center [699, 234] width 121 height 20
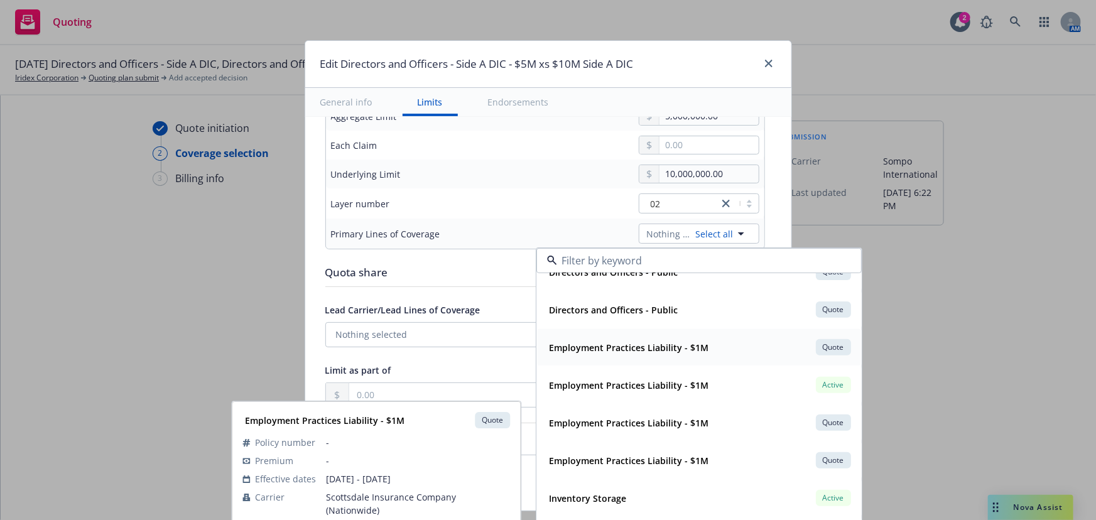
scroll to position [0, 0]
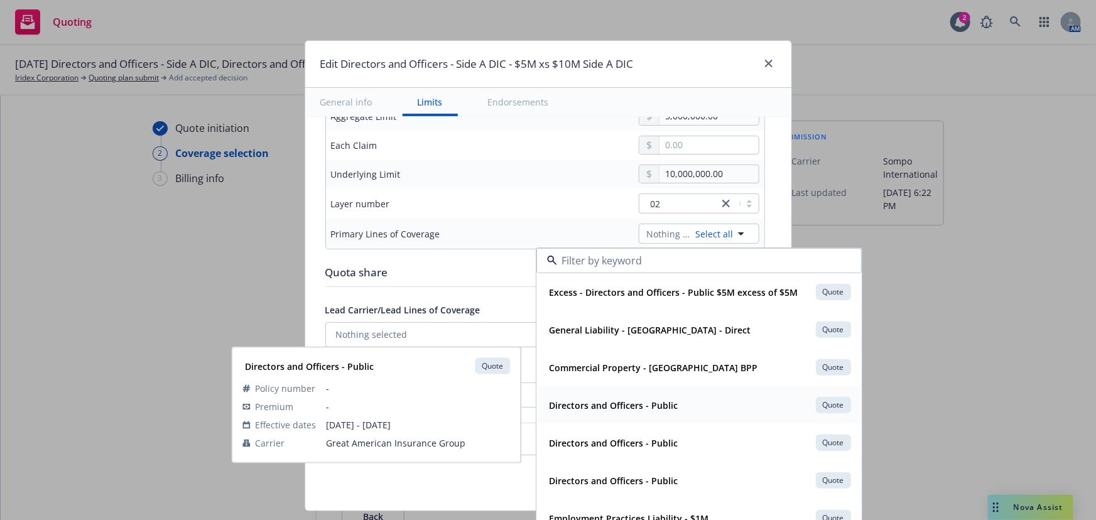
click at [714, 408] on div "Directors and Officers - Public Quote" at bounding box center [698, 404] width 309 height 21
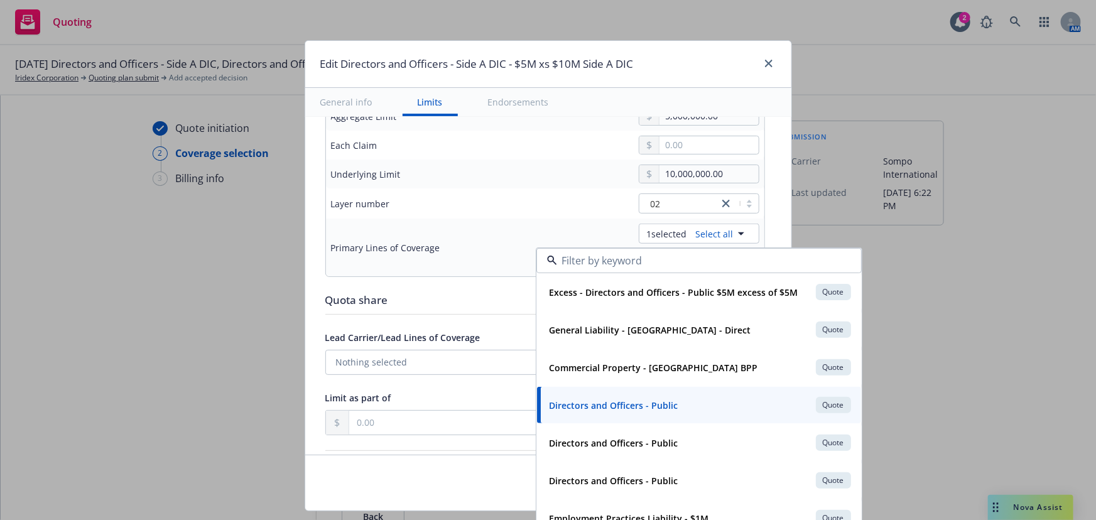
click at [427, 230] on td "Primary Lines of Coverage" at bounding box center [420, 247] width 188 height 58
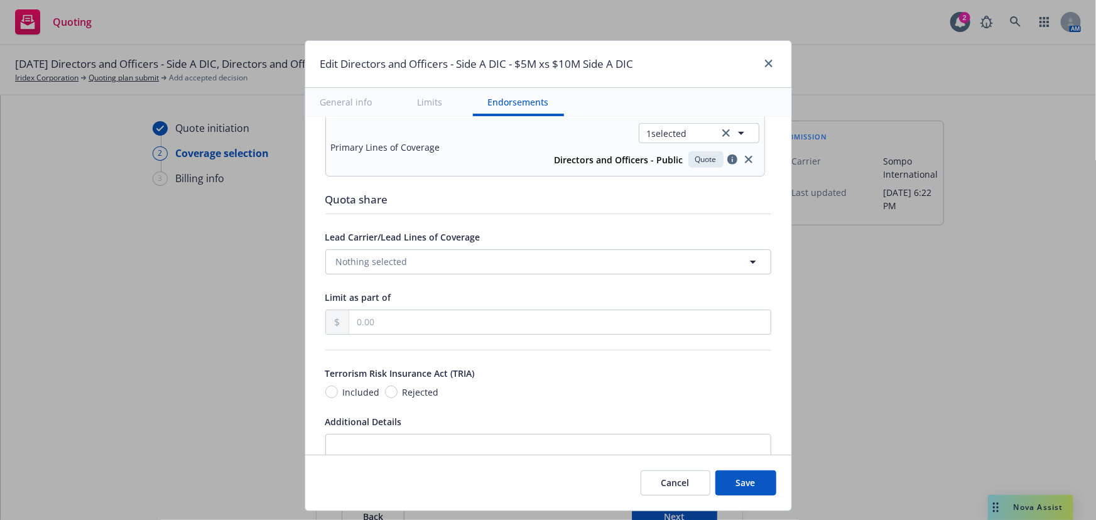
scroll to position [729, 0]
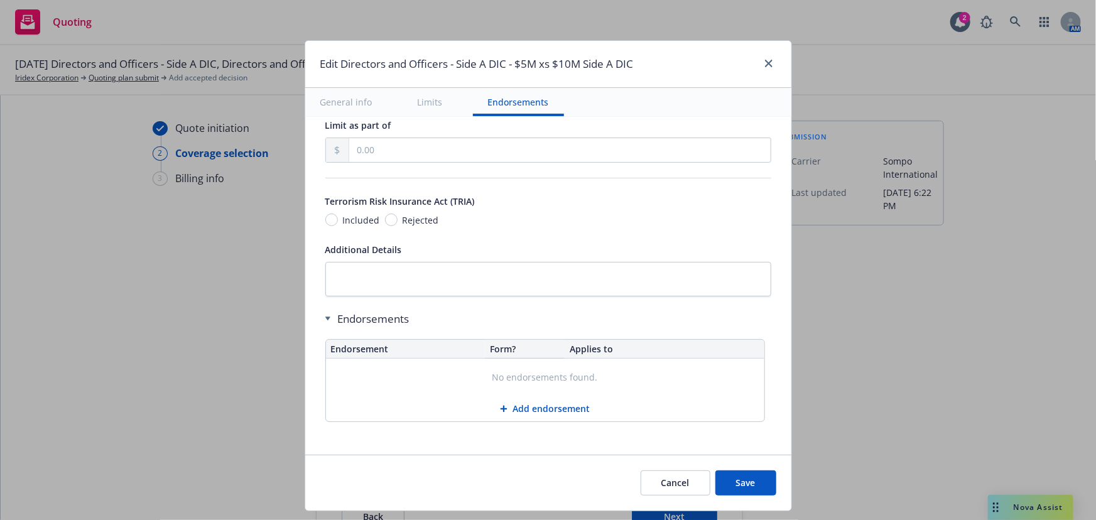
click at [539, 404] on button "Add endorsement" at bounding box center [545, 408] width 438 height 25
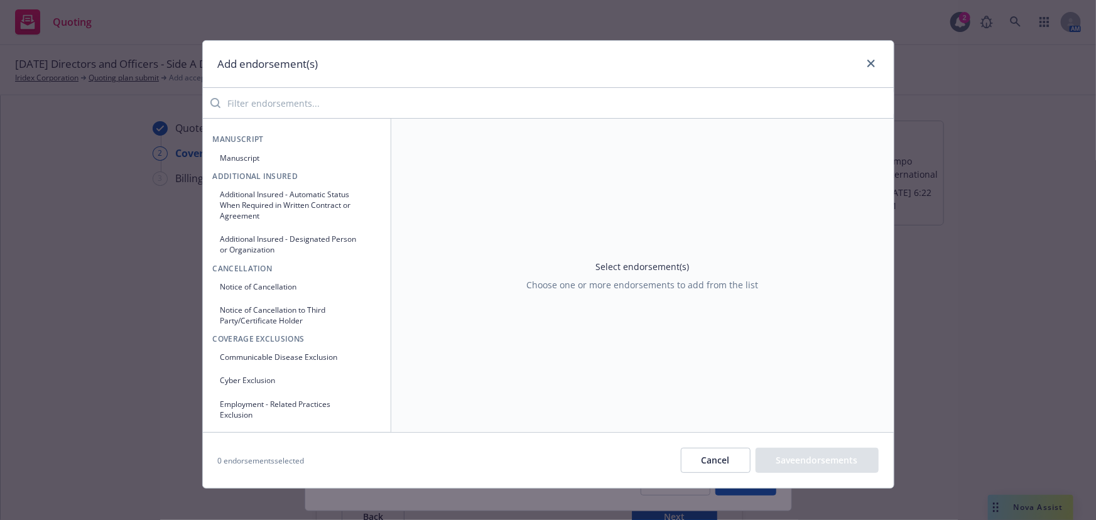
click at [299, 110] on input "search" at bounding box center [556, 102] width 673 height 25
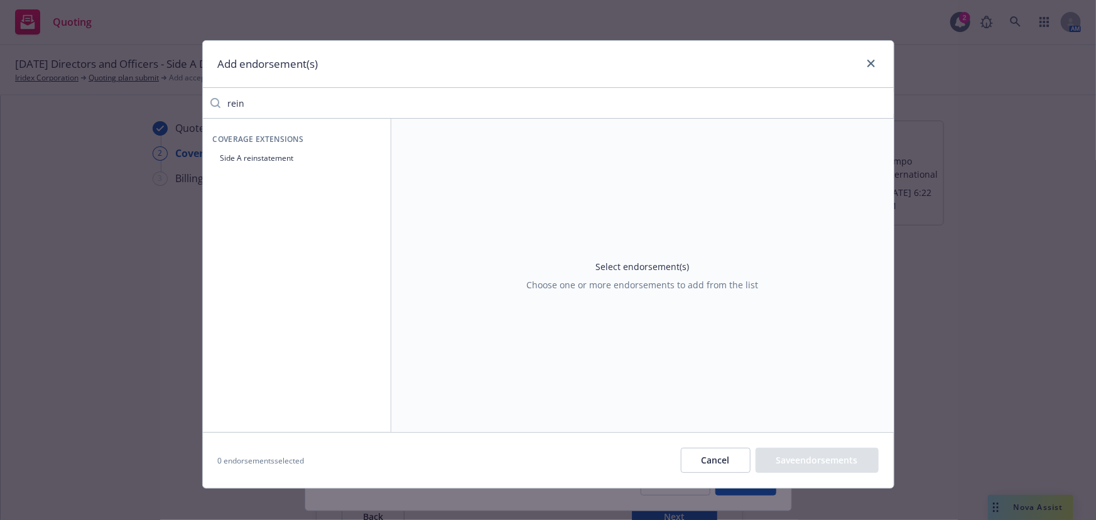
type input "rein"
click at [301, 158] on button "Side A reinstatement" at bounding box center [297, 158] width 168 height 21
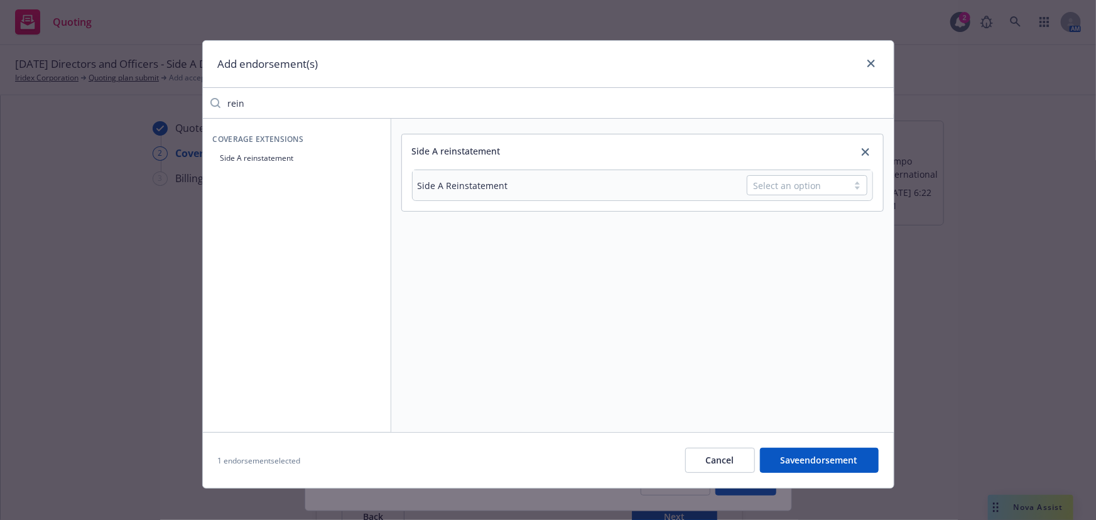
click at [765, 181] on div "Select an option" at bounding box center [797, 185] width 88 height 13
click at [795, 241] on div "Double" at bounding box center [802, 237] width 105 height 13
click at [796, 464] on button "Save endorsement" at bounding box center [819, 460] width 119 height 25
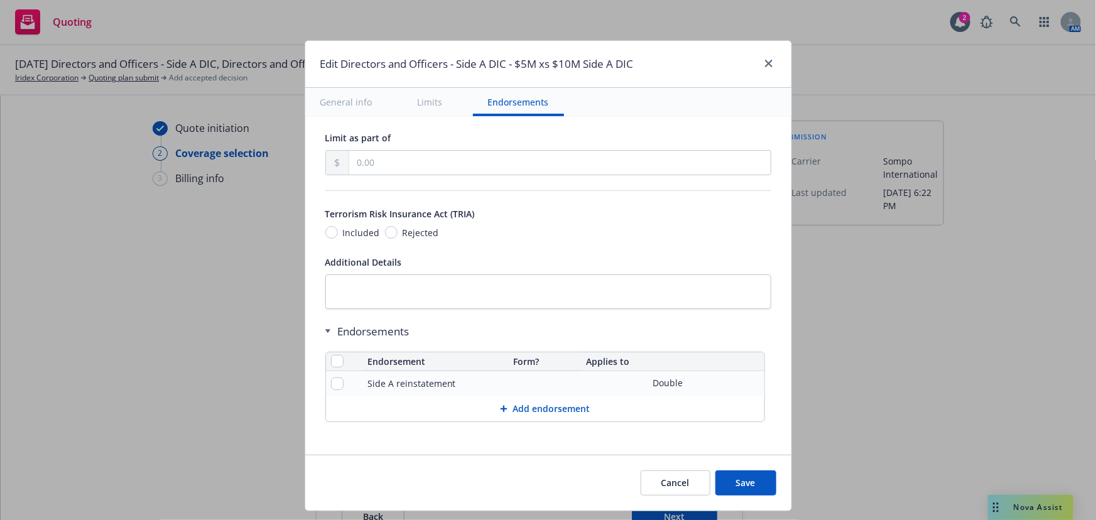
click at [753, 488] on button "Save" at bounding box center [745, 482] width 61 height 25
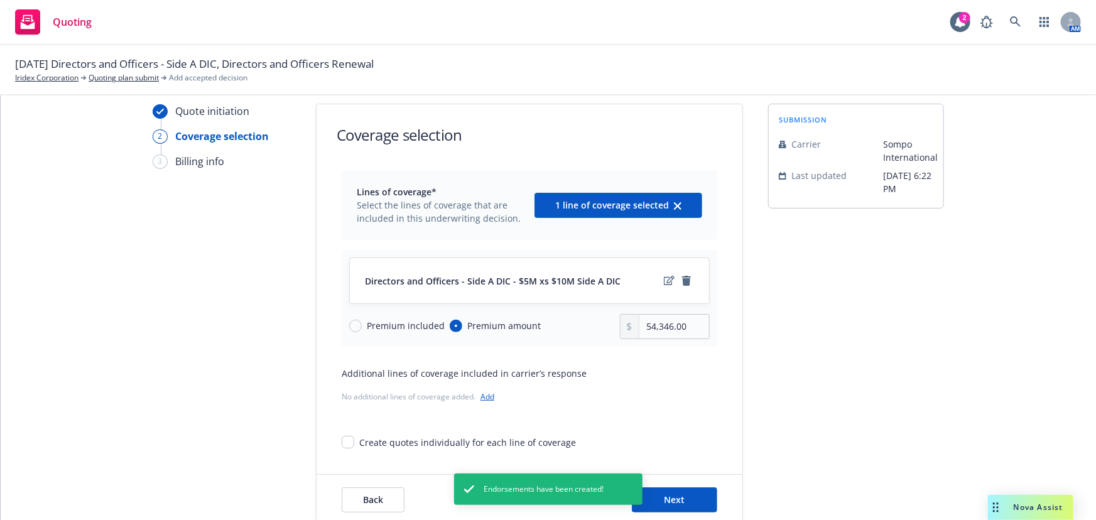
scroll to position [46, 0]
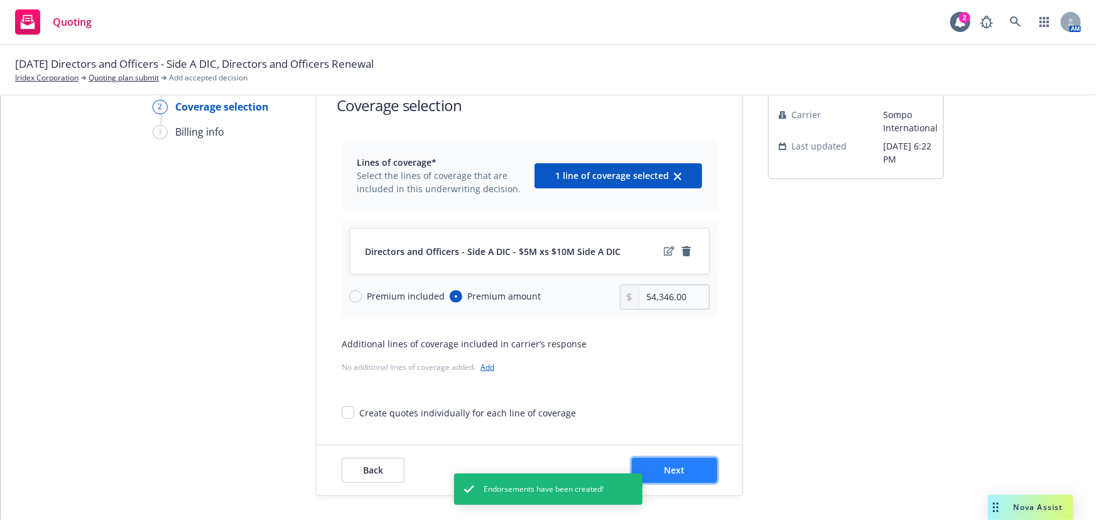
click at [681, 471] on button "Next" at bounding box center [674, 470] width 85 height 25
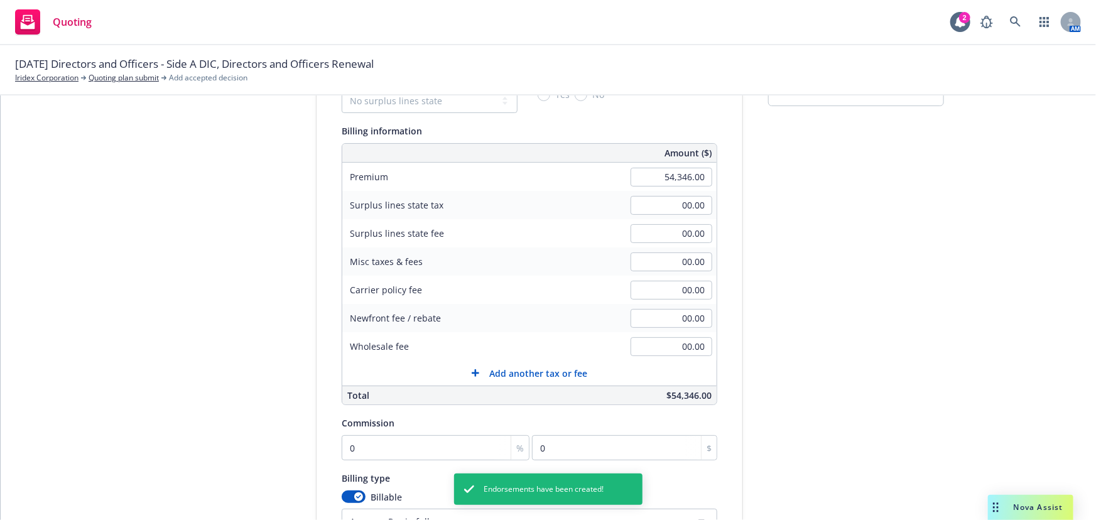
scroll to position [161, 0]
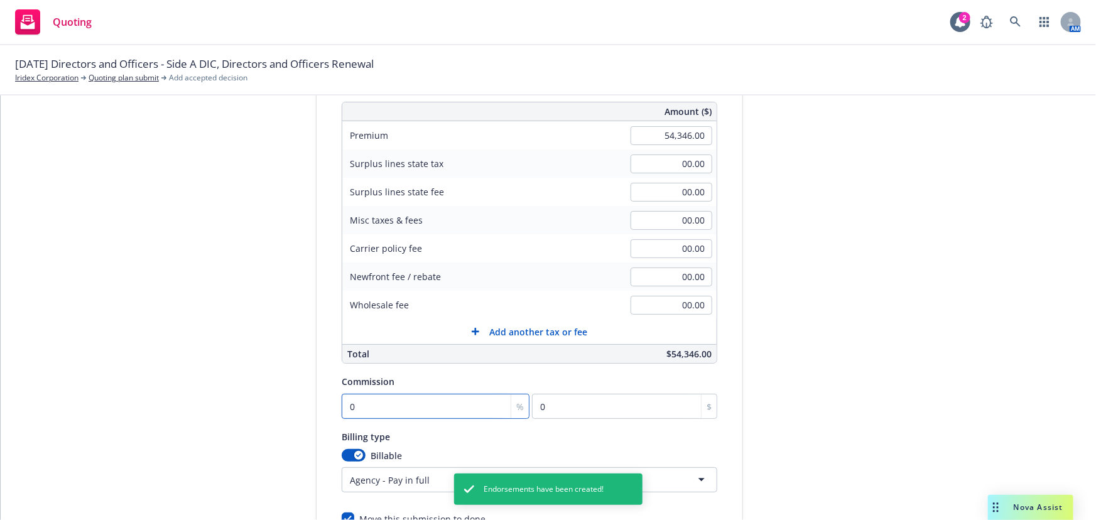
click at [392, 412] on input "0" at bounding box center [436, 406] width 188 height 25
type input "1"
type input "543.46"
type input "15"
type input "8151.9"
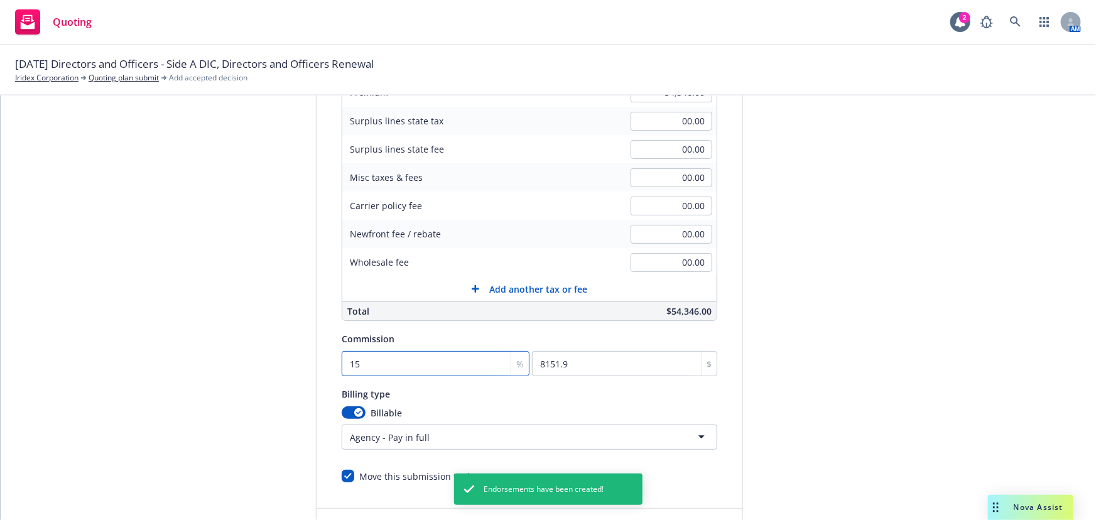
scroll to position [267, 0]
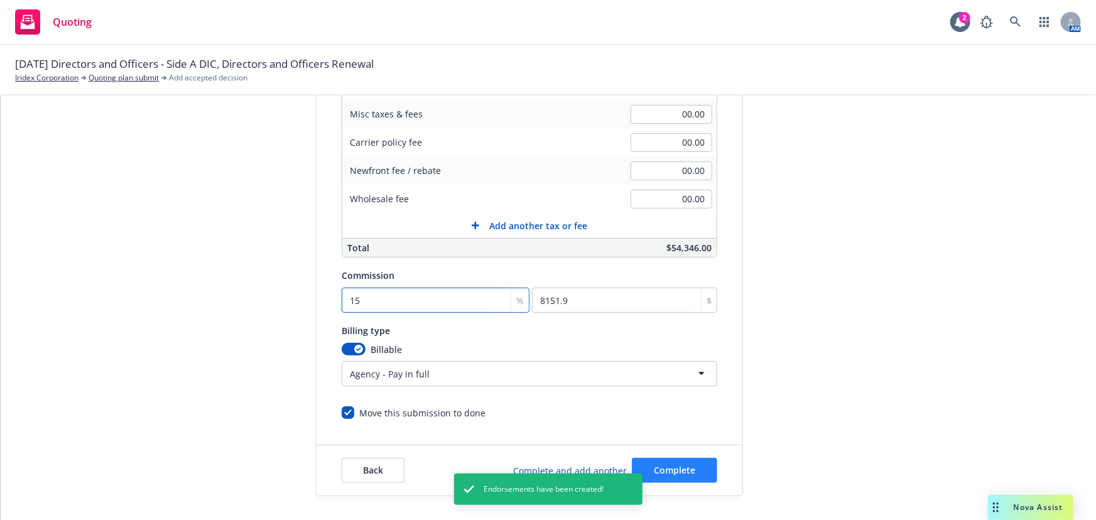
type input "15"
click at [703, 475] on button "Complete" at bounding box center [674, 470] width 85 height 25
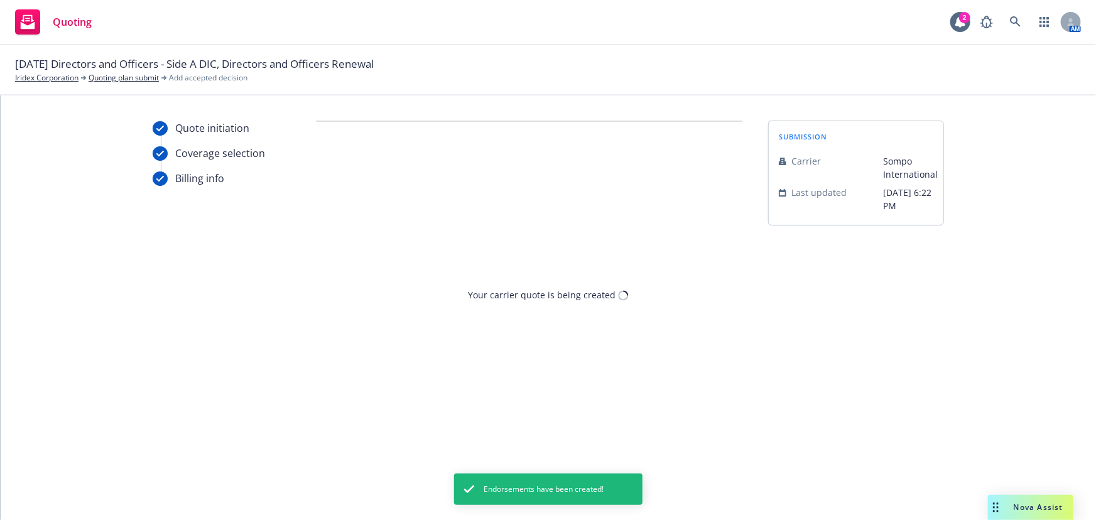
scroll to position [0, 0]
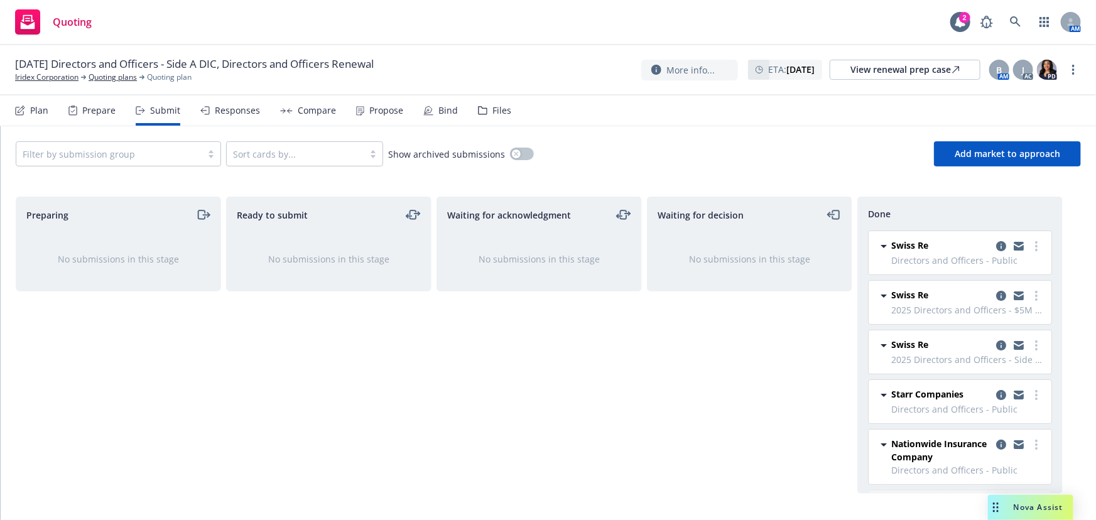
click at [1040, 517] on div "Nova Assist" at bounding box center [1030, 507] width 85 height 25
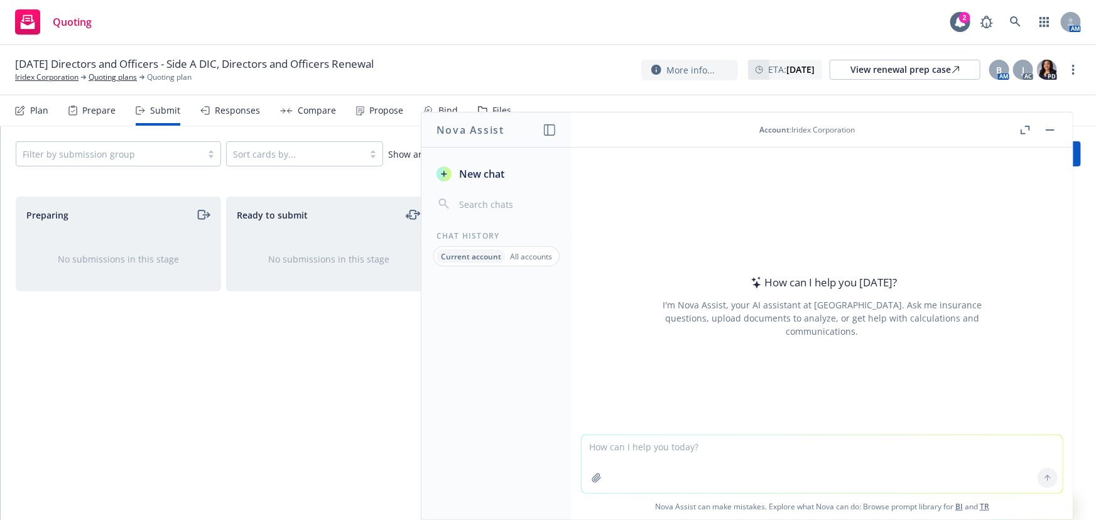
click at [781, 456] on textarea at bounding box center [821, 464] width 481 height 58
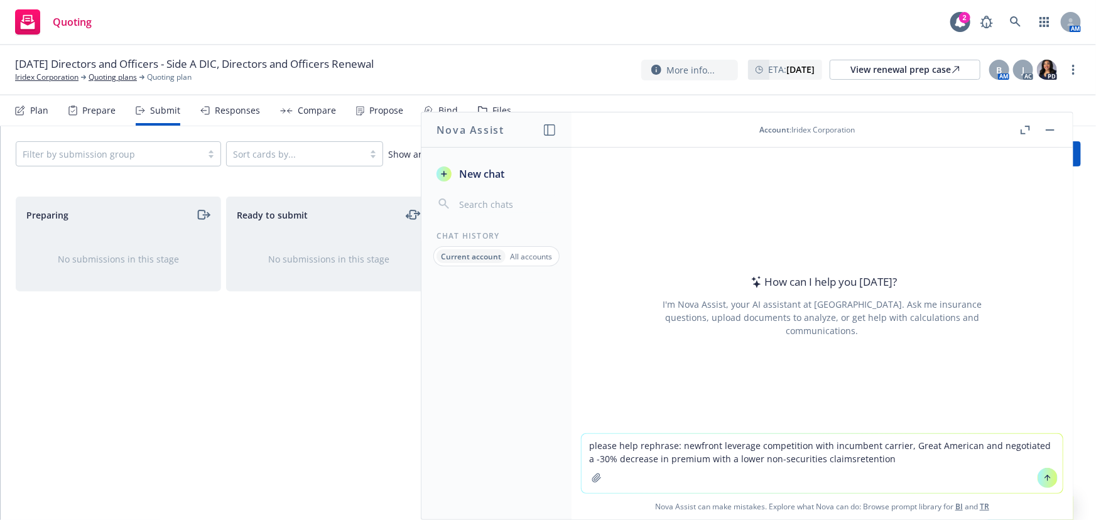
type textarea "please help rephrase: newfront leverage competition with incumbent carrier, Gre…"
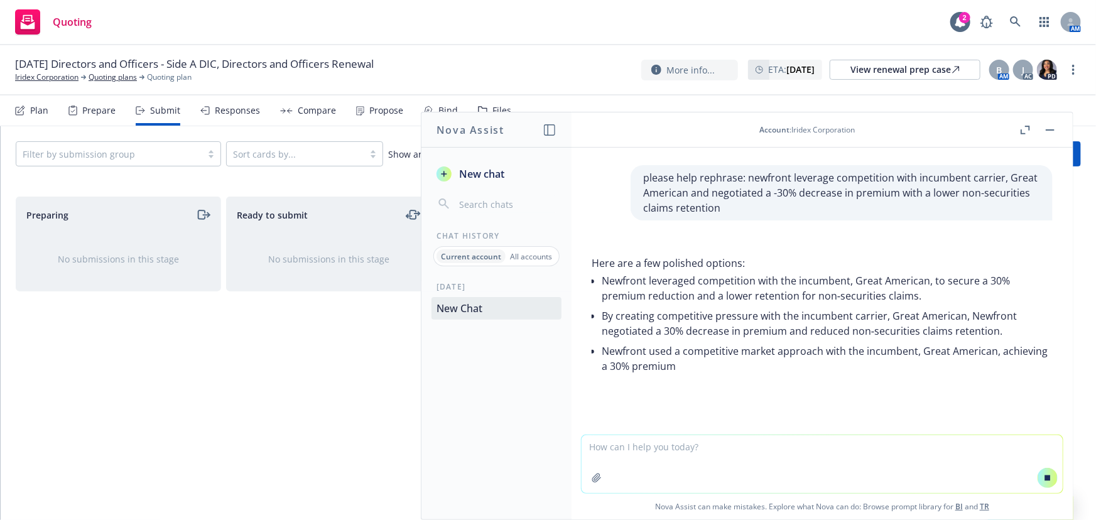
scroll to position [1, 0]
drag, startPoint x: 916, startPoint y: 292, endPoint x: 893, endPoint y: 291, distance: 22.6
click at [893, 291] on li "Newfront leveraged competition with the incumbent, Great American, to secure a …" at bounding box center [826, 286] width 451 height 35
click at [883, 293] on li "Newfront leveraged competition with the incumbent, Great American, to secure a …" at bounding box center [826, 286] width 451 height 35
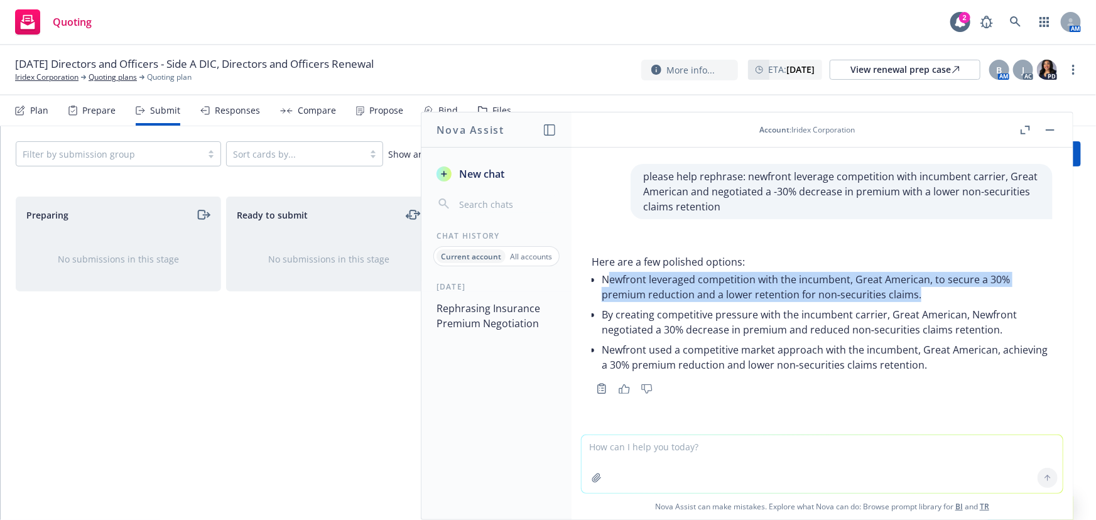
drag, startPoint x: 920, startPoint y: 294, endPoint x: 605, endPoint y: 278, distance: 315.6
click at [605, 278] on li "Newfront leveraged competition with the incumbent, Great American, to secure a …" at bounding box center [826, 286] width 451 height 35
copy li "ewfront leveraged competition with the incumbent, Great American, to secure a 3…"
click at [859, 286] on li "Newfront leveraged competition with the incumbent, Great American, to secure a …" at bounding box center [826, 286] width 451 height 35
drag, startPoint x: 922, startPoint y: 295, endPoint x: 600, endPoint y: 276, distance: 323.3
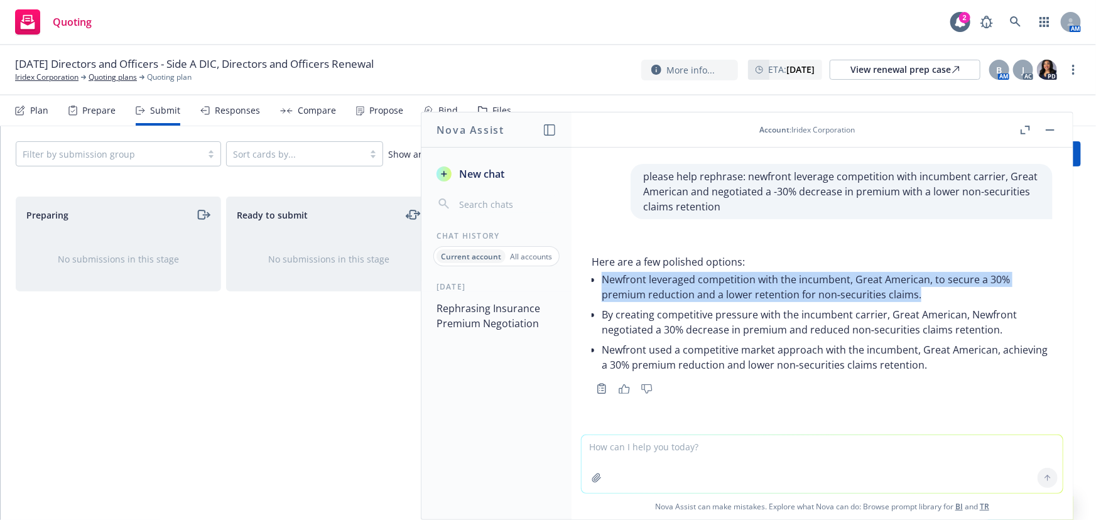
click at [600, 276] on div "Here are a few polished options: Newfront leveraged competition with the incumb…" at bounding box center [821, 314] width 461 height 121
copy li "Newfront leveraged competition with the incumbent, Great American, to secure a …"
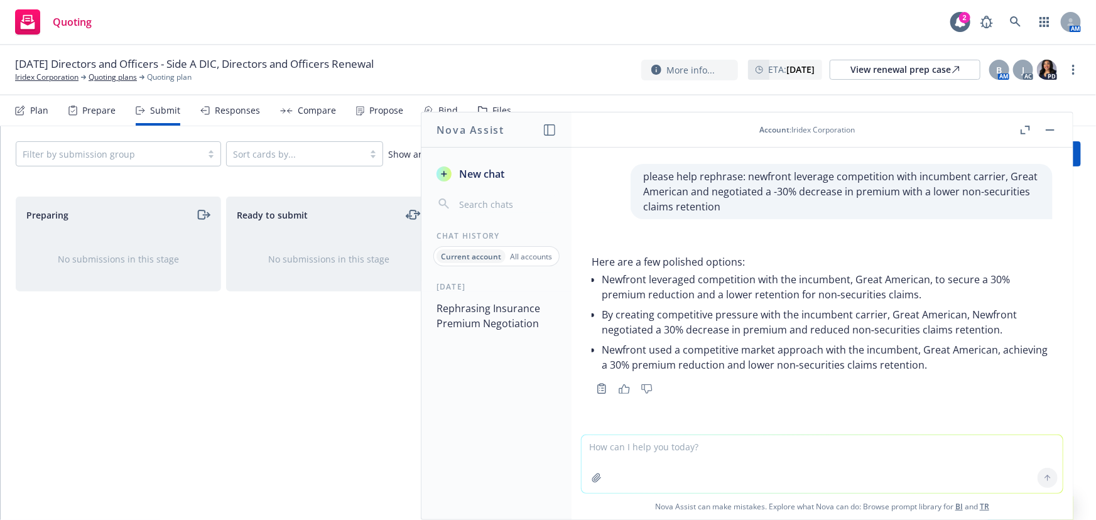
click at [752, 465] on textarea at bounding box center [821, 464] width 481 height 58
type textarea "please help rephrase: We continued to drive decreases with excess carriers"
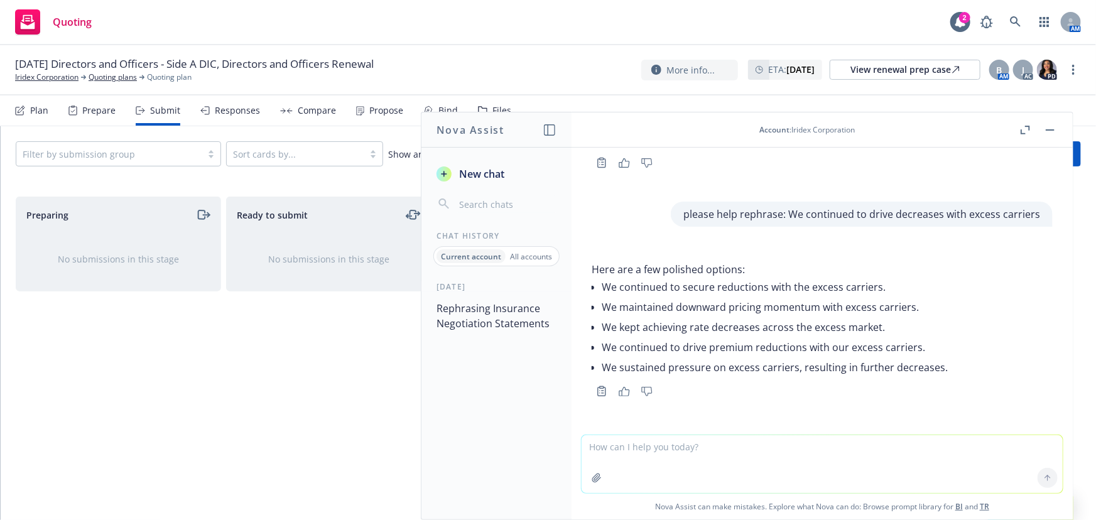
scroll to position [230, 0]
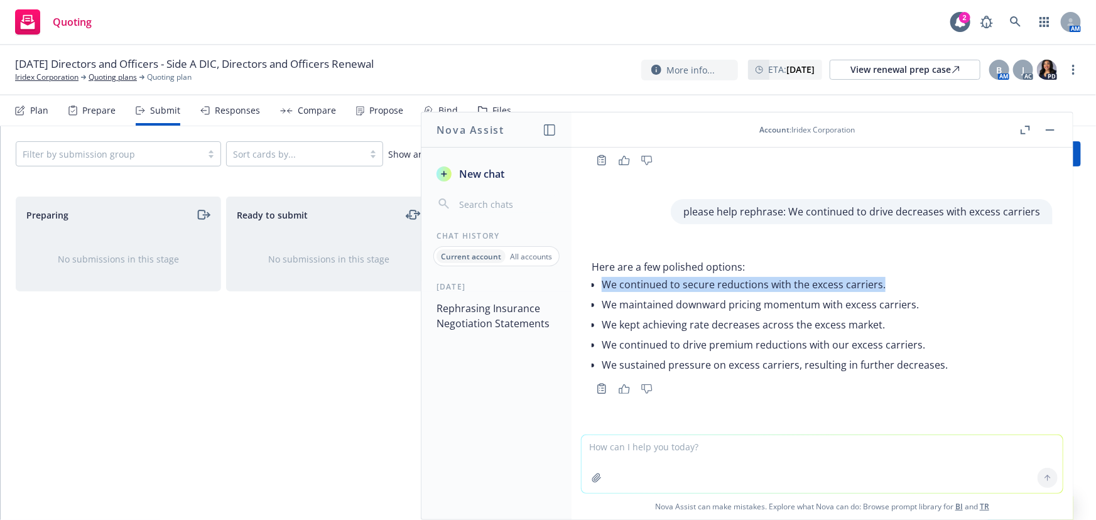
drag, startPoint x: 602, startPoint y: 283, endPoint x: 920, endPoint y: 286, distance: 318.3
click at [920, 286] on li "We continued to secure reductions with the excess carriers." at bounding box center [774, 284] width 346 height 20
copy li "We continued to secure reductions with the excess carriers."
click at [1050, 127] on button "button" at bounding box center [1049, 129] width 15 height 15
